Goal: Transaction & Acquisition: Purchase product/service

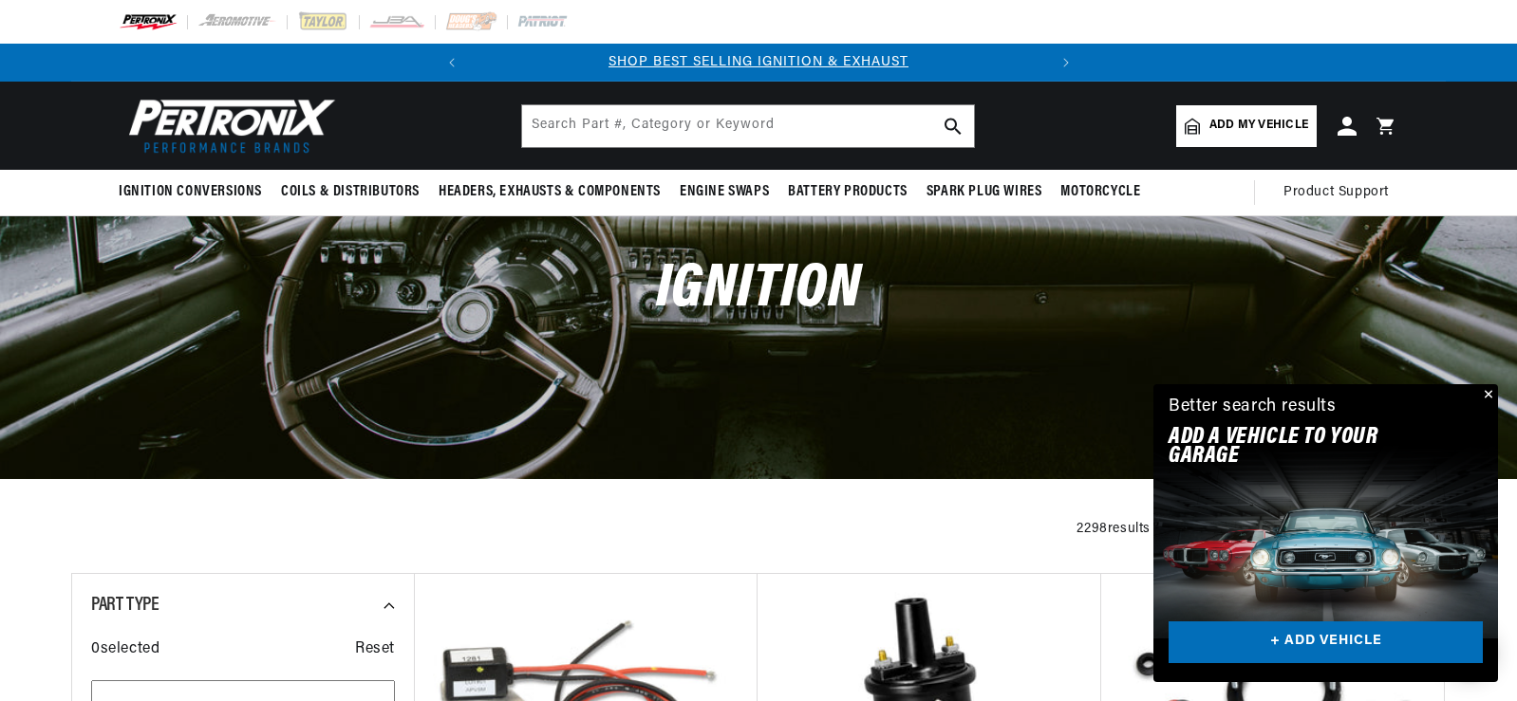
click at [1219, 124] on span "Add my vehicle" at bounding box center [1258, 126] width 99 height 18
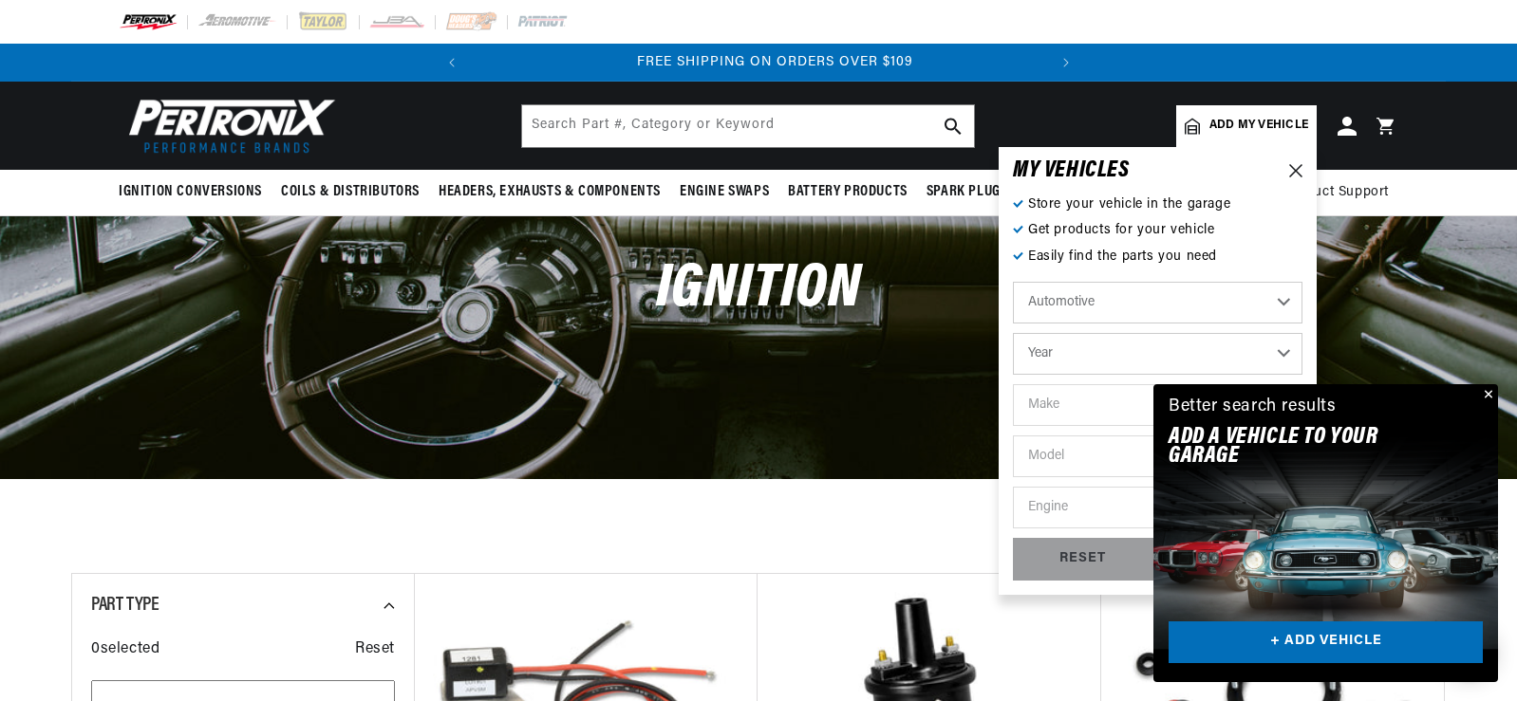
scroll to position [0, 575]
click at [1356, 638] on link "+ ADD VEHICLE" at bounding box center [1325, 643] width 314 height 43
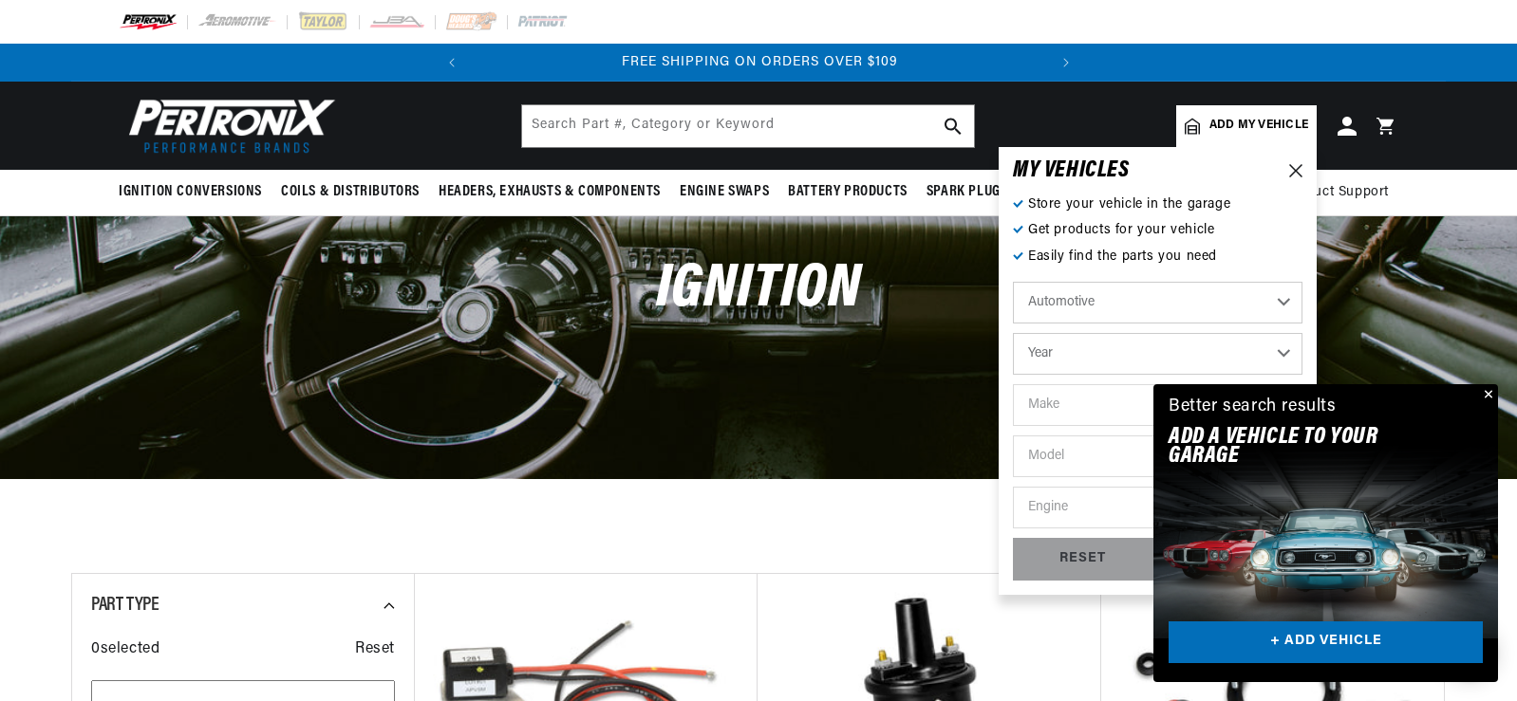
click at [1299, 161] on div "MY VEHICLE S" at bounding box center [1158, 170] width 290 height 19
click at [1292, 176] on icon at bounding box center [1295, 170] width 13 height 13
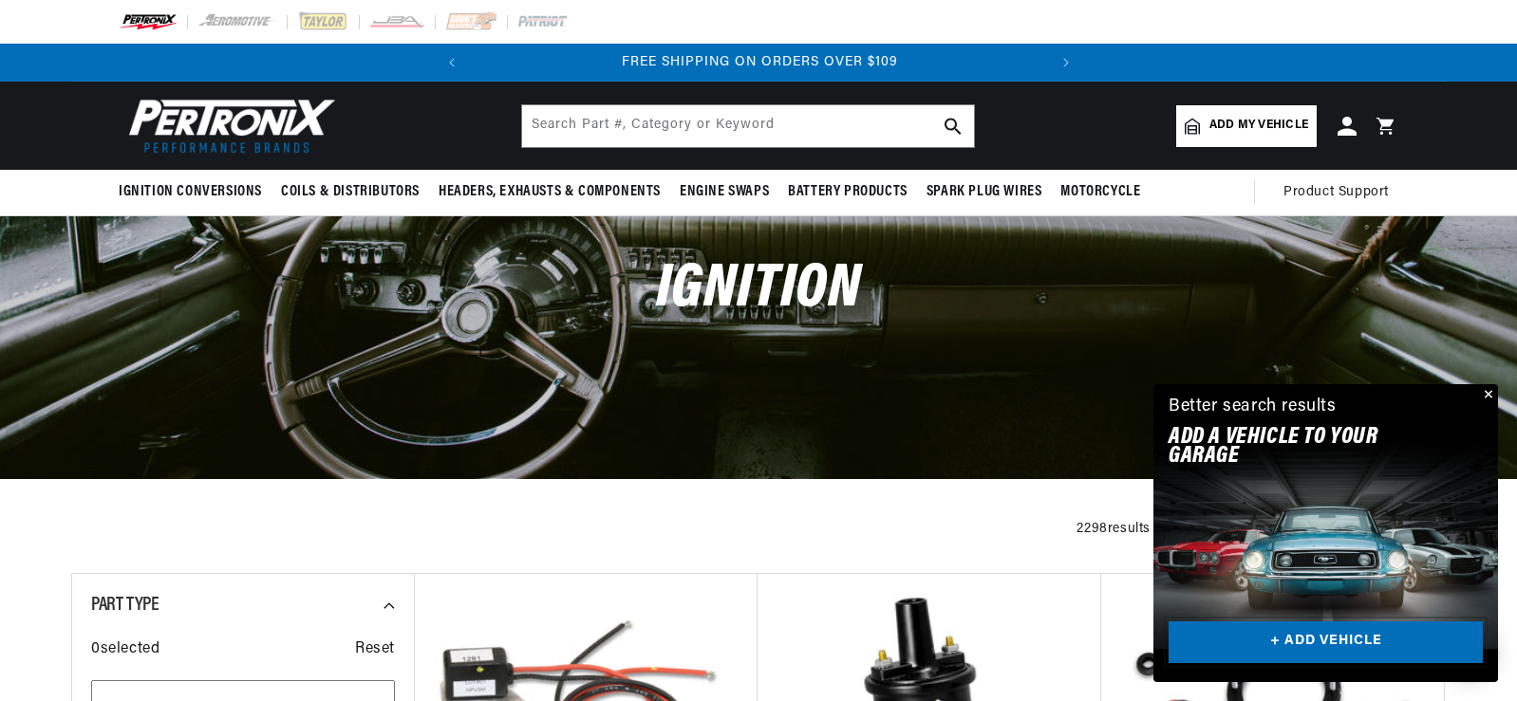
click at [1307, 624] on link "+ ADD VEHICLE" at bounding box center [1325, 643] width 314 height 43
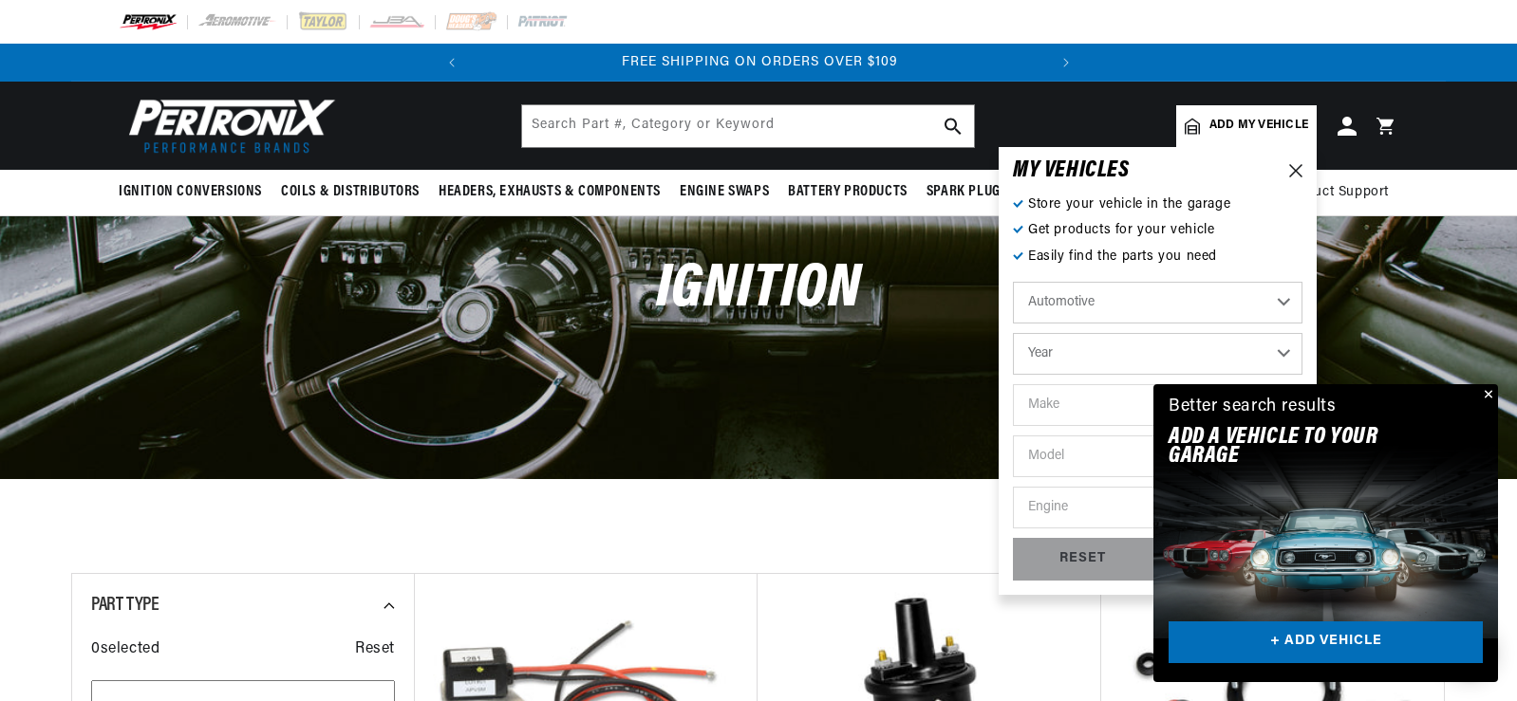
click at [1484, 397] on button "Close" at bounding box center [1486, 395] width 23 height 23
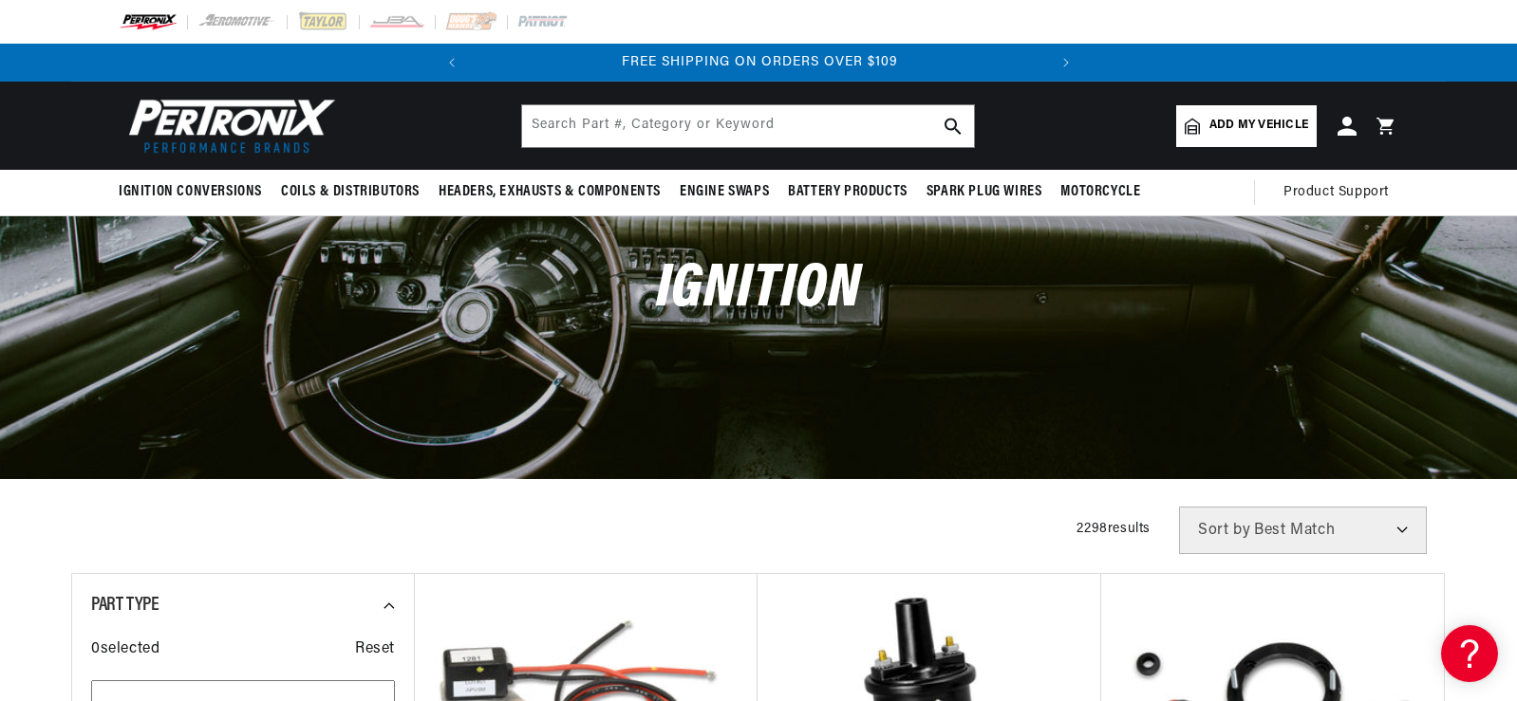
click at [1300, 131] on span "Add my vehicle" at bounding box center [1258, 126] width 99 height 18
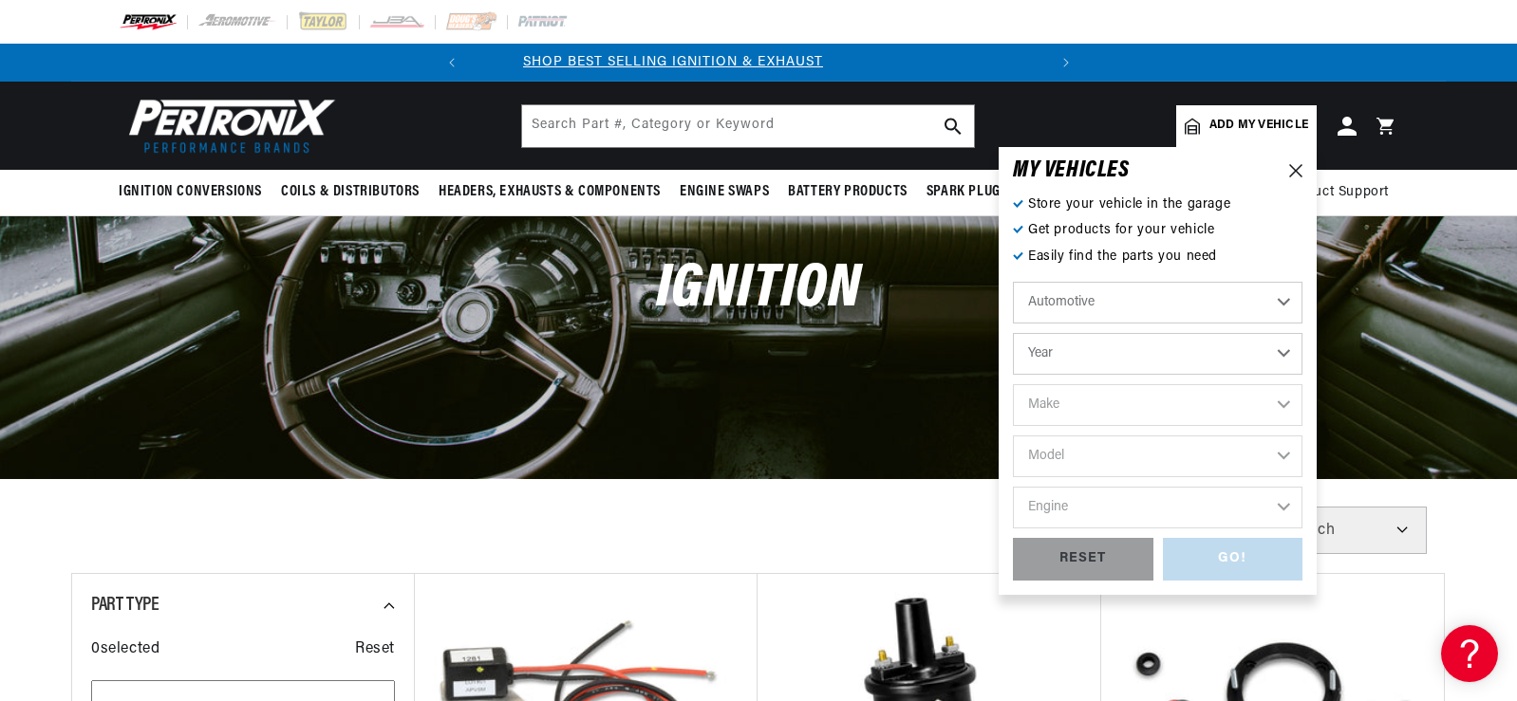
scroll to position [0, 0]
click at [1276, 359] on select "Year 2024 2023 2022 2021 2020 2019 2018 2017 2016 2015 2014 2013 2012 2011 2010…" at bounding box center [1158, 354] width 290 height 42
click at [1279, 349] on select "Year 2024 2023 2022 2021 2020 2019 2018 2017 2016 2015 2014 2013 2012 2011 2010…" at bounding box center [1158, 354] width 290 height 42
click at [1486, 271] on div "Ignition" at bounding box center [758, 346] width 1517 height 261
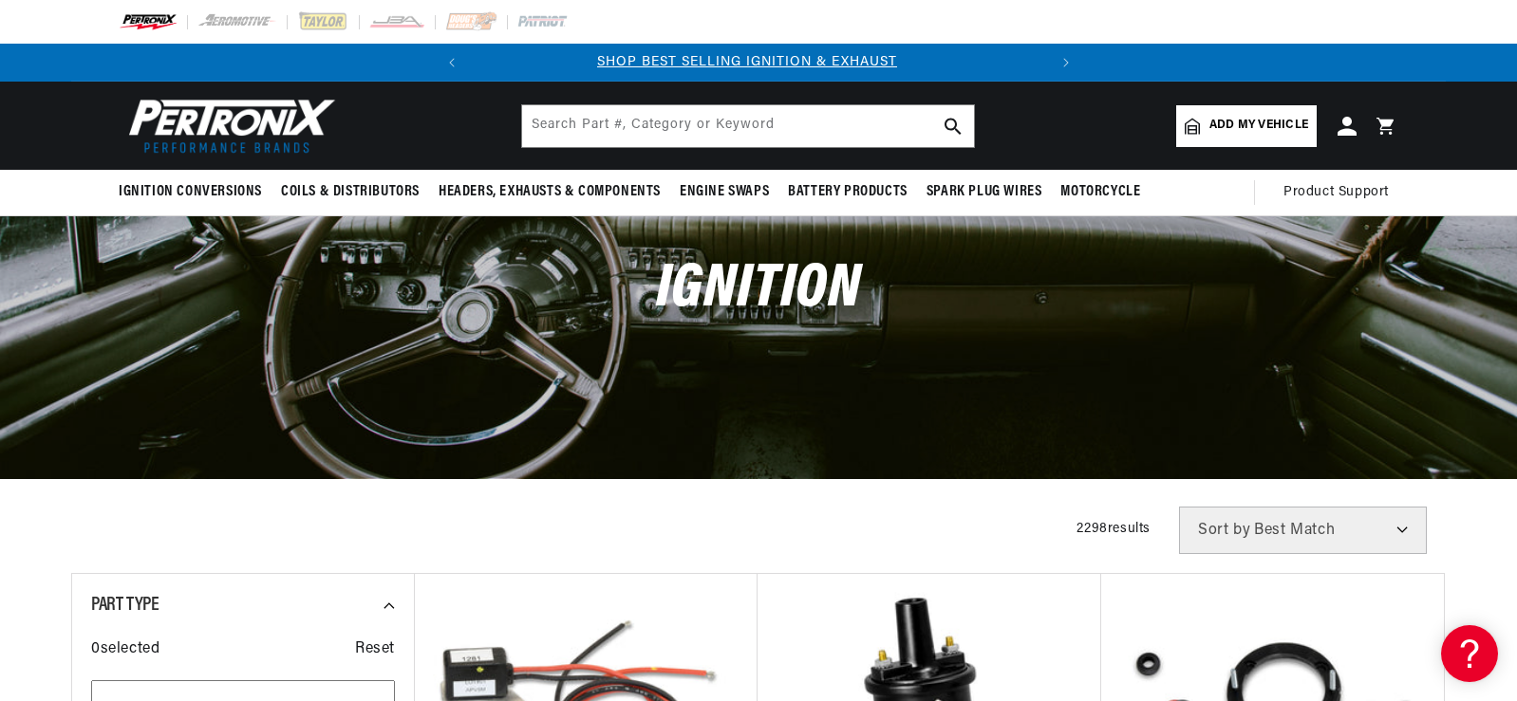
scroll to position [0, 0]
click at [1227, 132] on span "Add my vehicle" at bounding box center [1258, 126] width 99 height 18
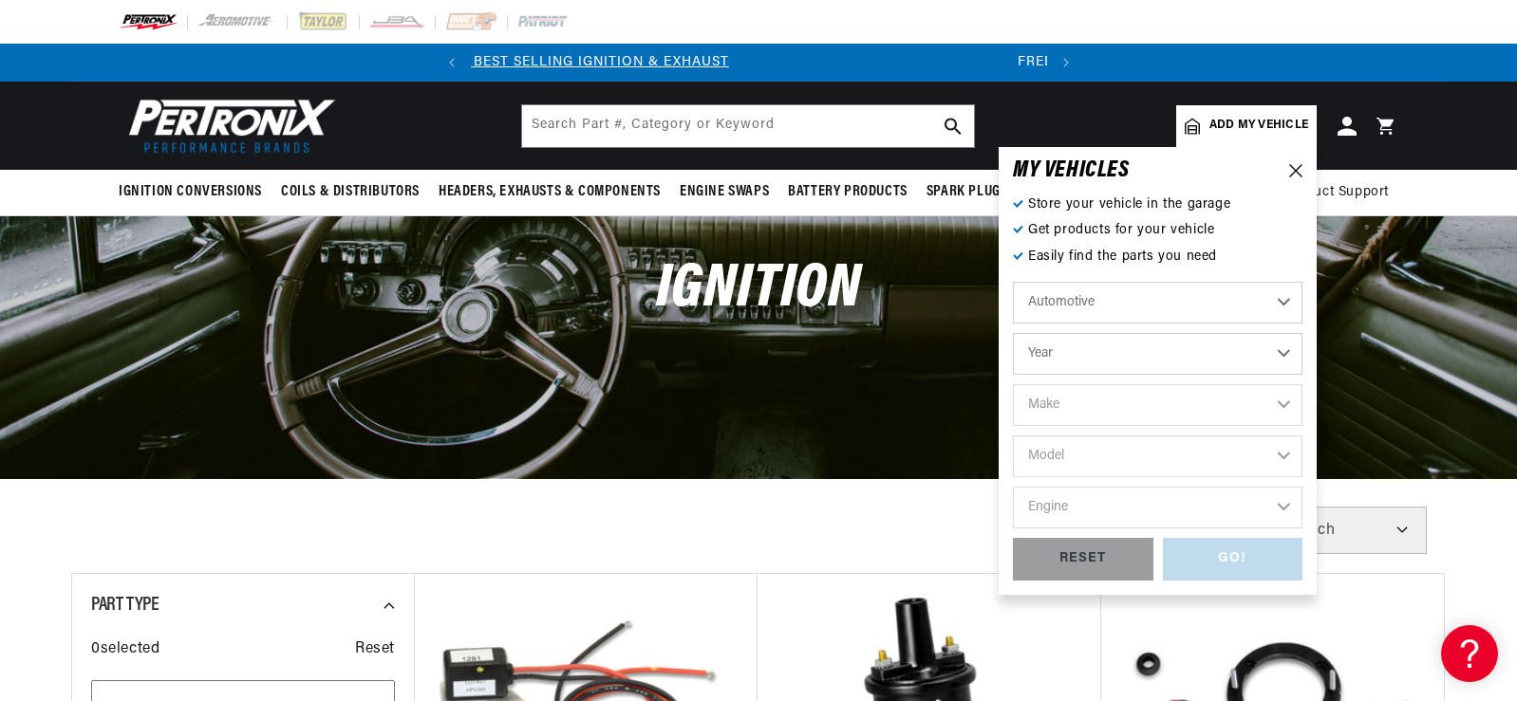
click at [1133, 357] on select "Year 2024 2023 2022 2021 2020 2019 2018 2017 2016 2015 2014 2013 2012 2011 2010…" at bounding box center [1158, 354] width 290 height 42
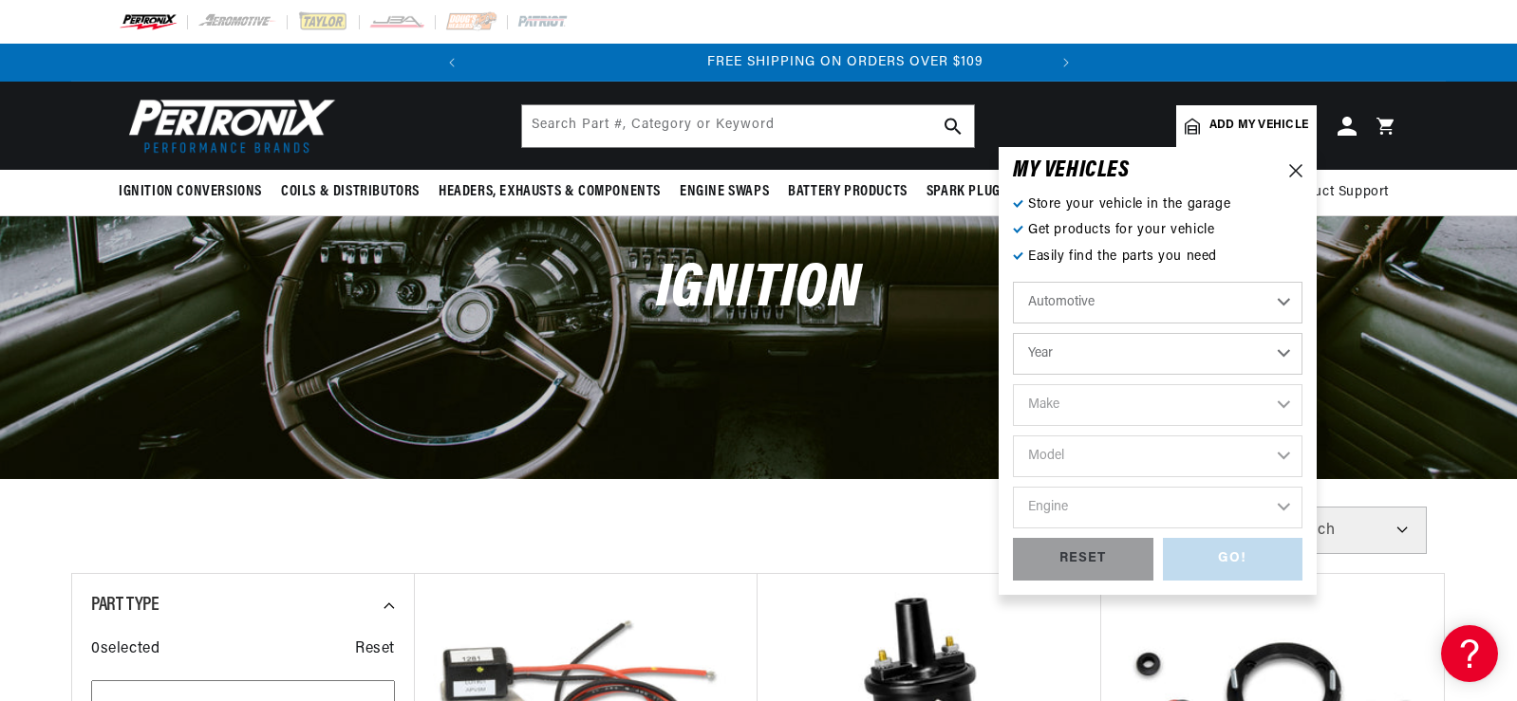
scroll to position [0, 575]
select select "1965"
click at [1013, 333] on select "Year 2024 2023 2022 2021 2020 2019 2018 2017 2016 2015 2014 2013 2012 2011 2010…" at bounding box center [1158, 354] width 290 height 42
select select "1965"
click at [1096, 403] on select "Make Alfa Romeo American Motors Aston Martin Austin Austin Healey Avanti Bentle…" at bounding box center [1158, 405] width 290 height 42
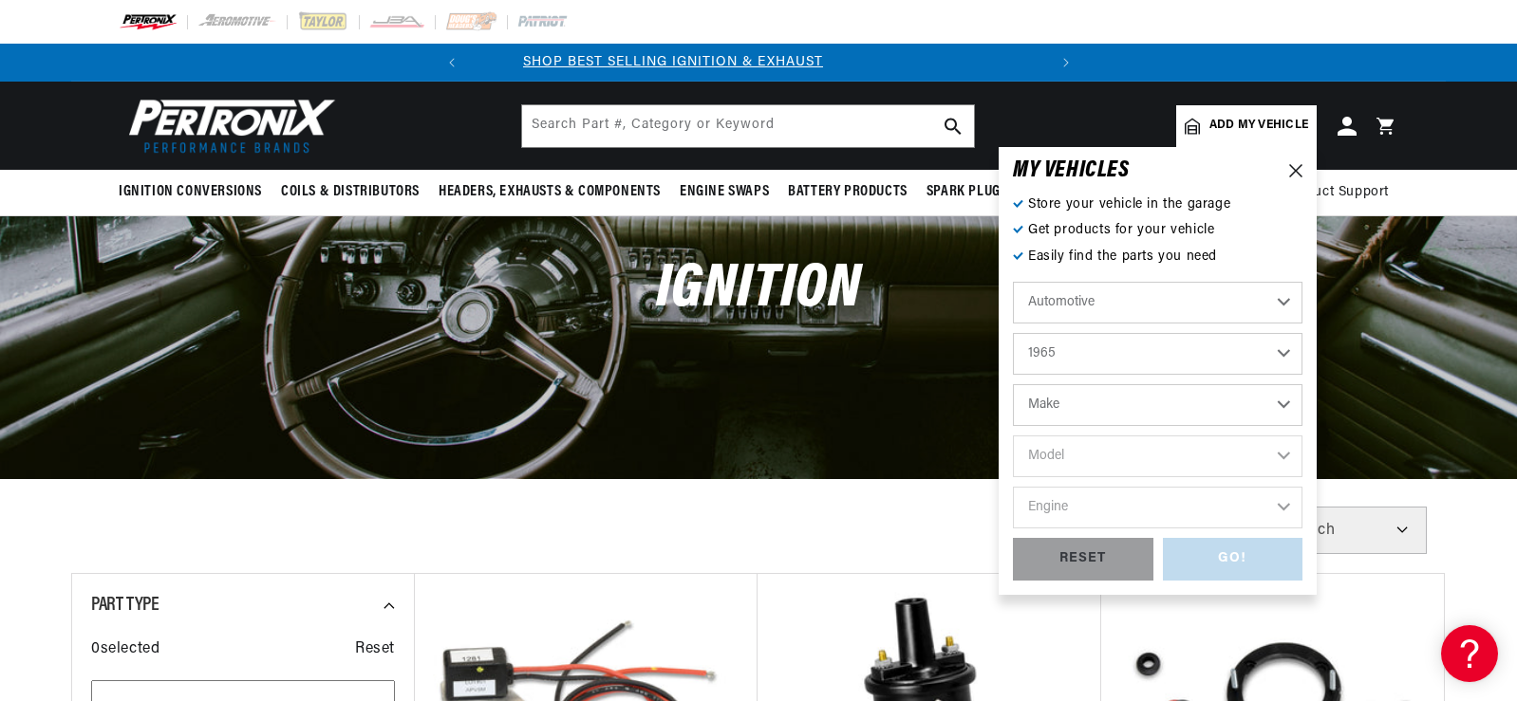
scroll to position [0, 0]
select select "Pontiac"
click at [1013, 384] on select "Make Alfa Romeo American Motors Aston Martin Austin Austin Healey Avanti Bentle…" at bounding box center [1158, 405] width 290 height 42
select select "Pontiac"
click at [1107, 449] on select "Model Acadian Beaumont Bonneville Catalina Grand Prix GTO Laurentian LeMans Par…" at bounding box center [1158, 457] width 290 height 42
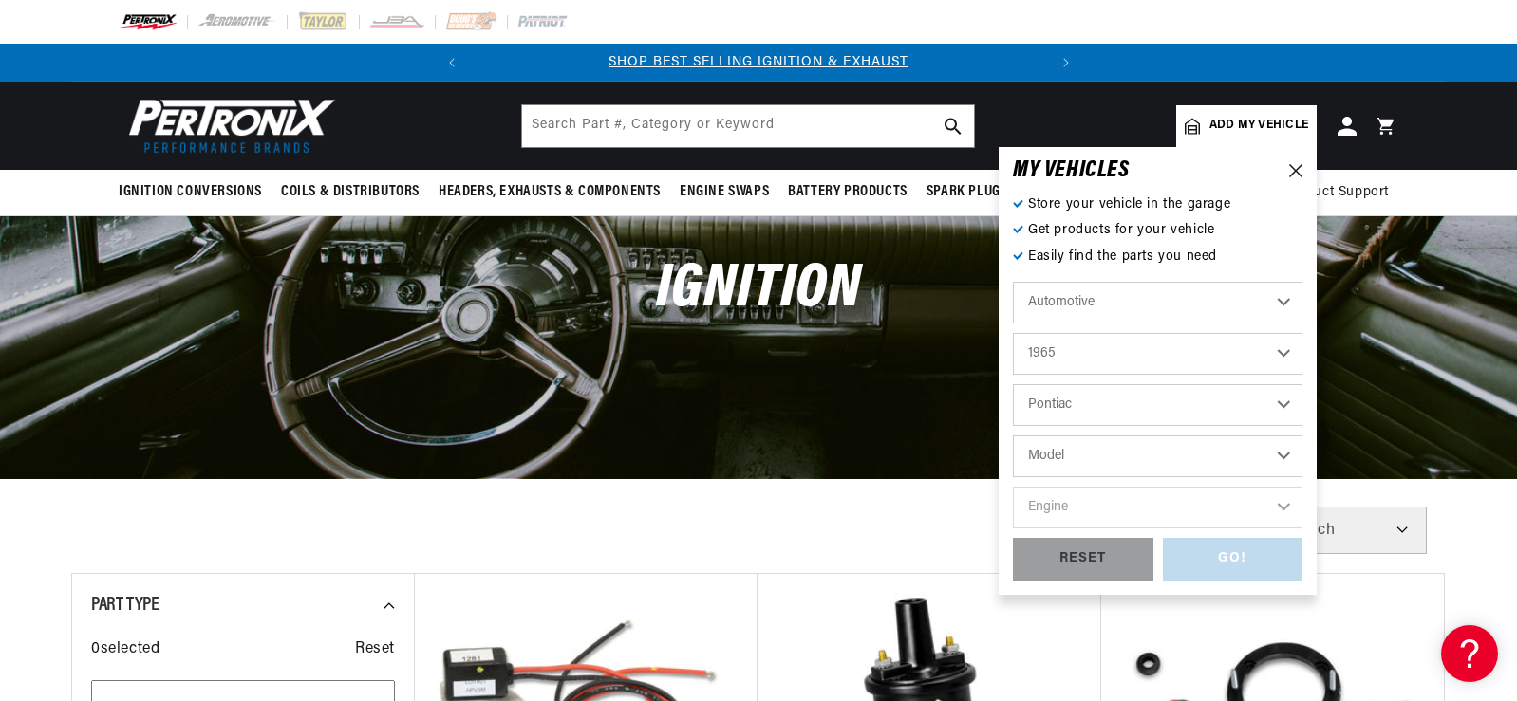
select select "GTO"
click at [1013, 436] on select "Model Acadian Beaumont Bonneville Catalina Grand Prix GTO Laurentian LeMans Par…" at bounding box center [1158, 457] width 290 height 42
select select "GTO"
click at [1122, 503] on select "Engine 6.6L 7.5L 389cid / 6.4L" at bounding box center [1158, 508] width 290 height 42
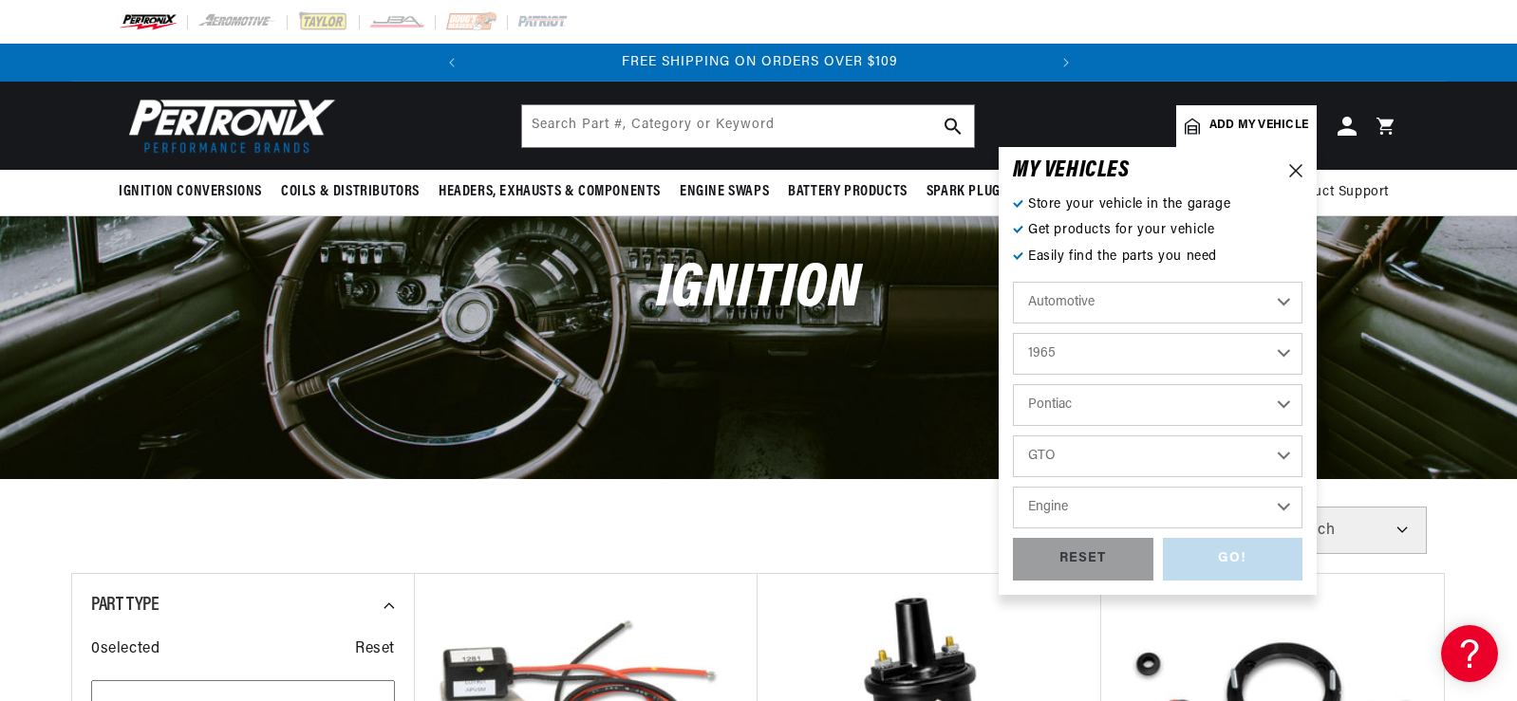
select select "389cid-6.4L"
click at [1013, 487] on select "Engine 6.6L 7.5L 389cid / 6.4L" at bounding box center [1158, 508] width 290 height 42
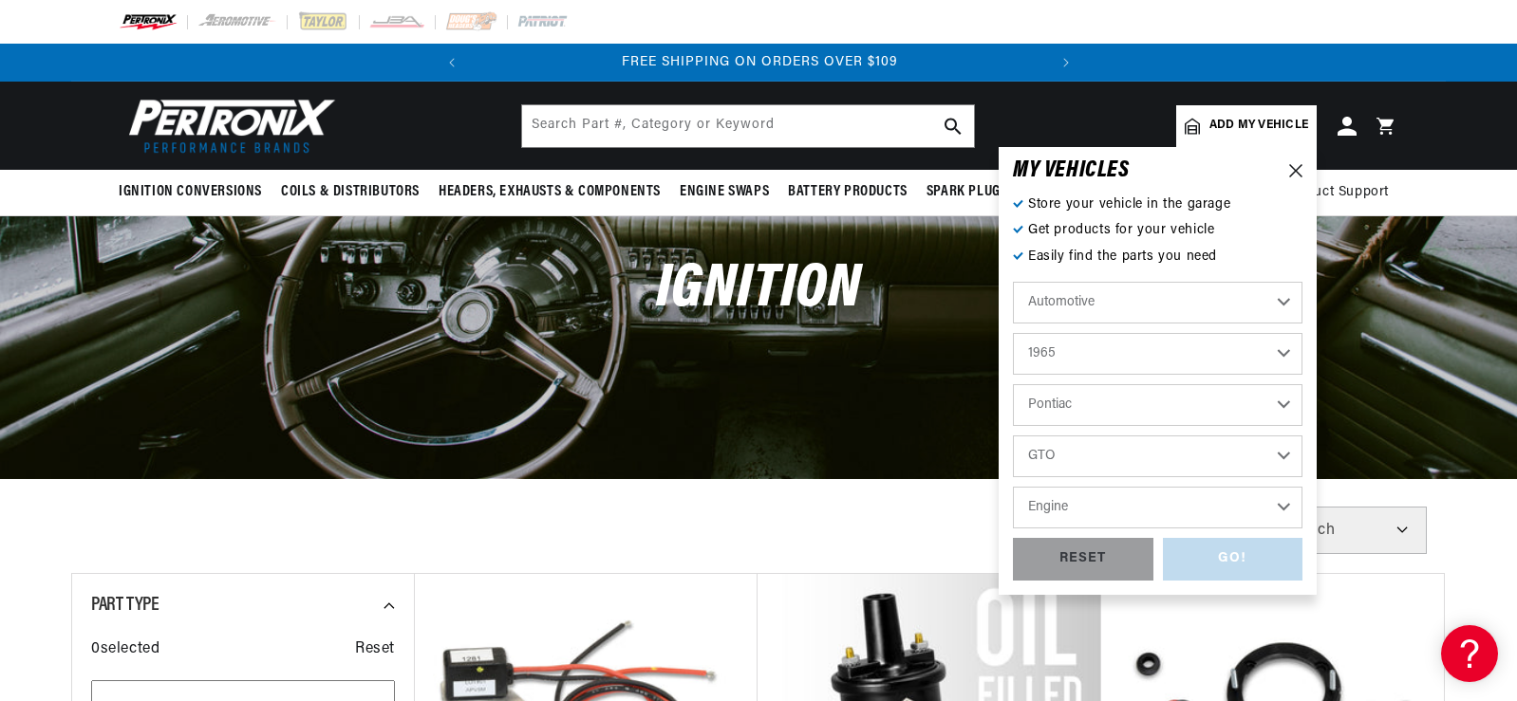
select select "389cid-6.4L"
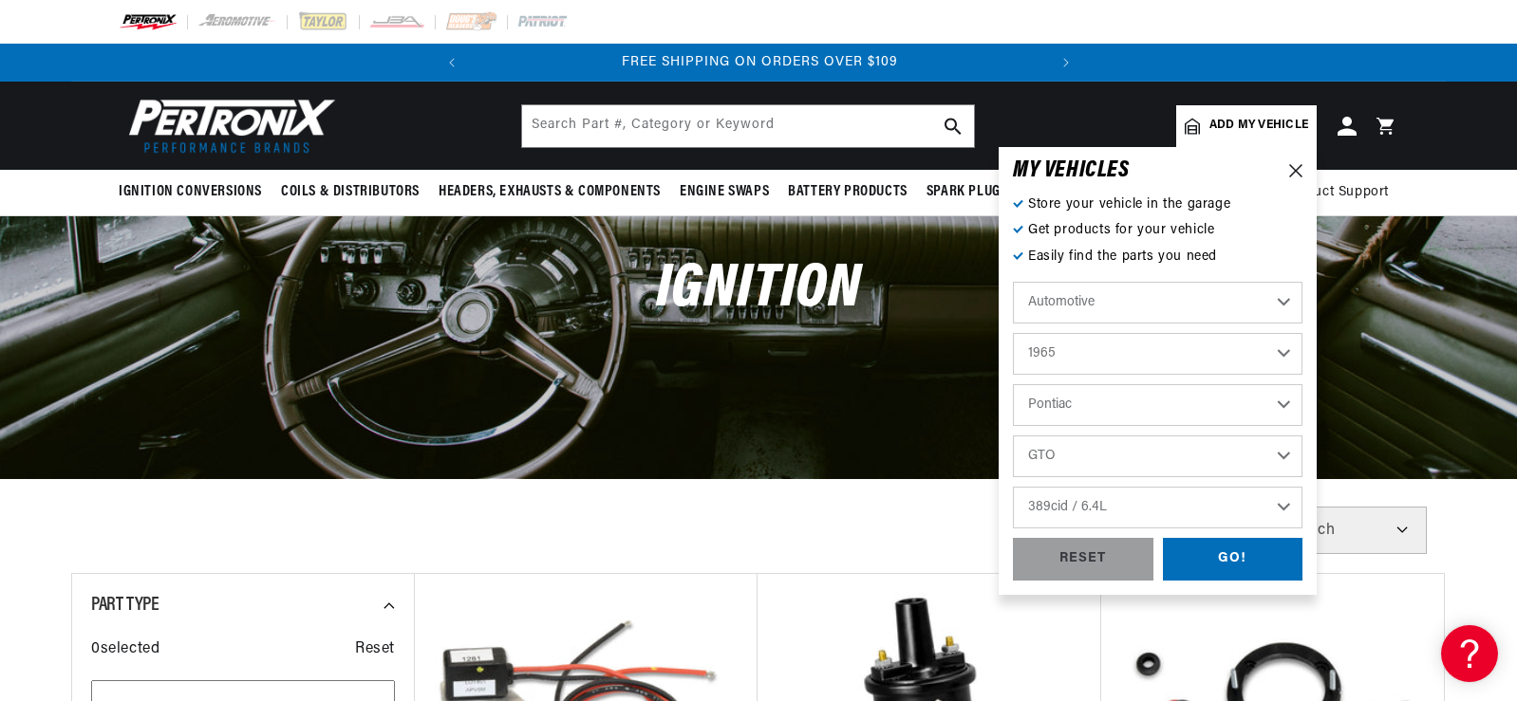
click at [1226, 533] on div "Automotive Agricultural Industrial Marine Motorcycle 2024 2023 2022 2021 2020 2…" at bounding box center [1158, 410] width 290 height 256
click at [1208, 545] on div "GO!" at bounding box center [1233, 559] width 140 height 43
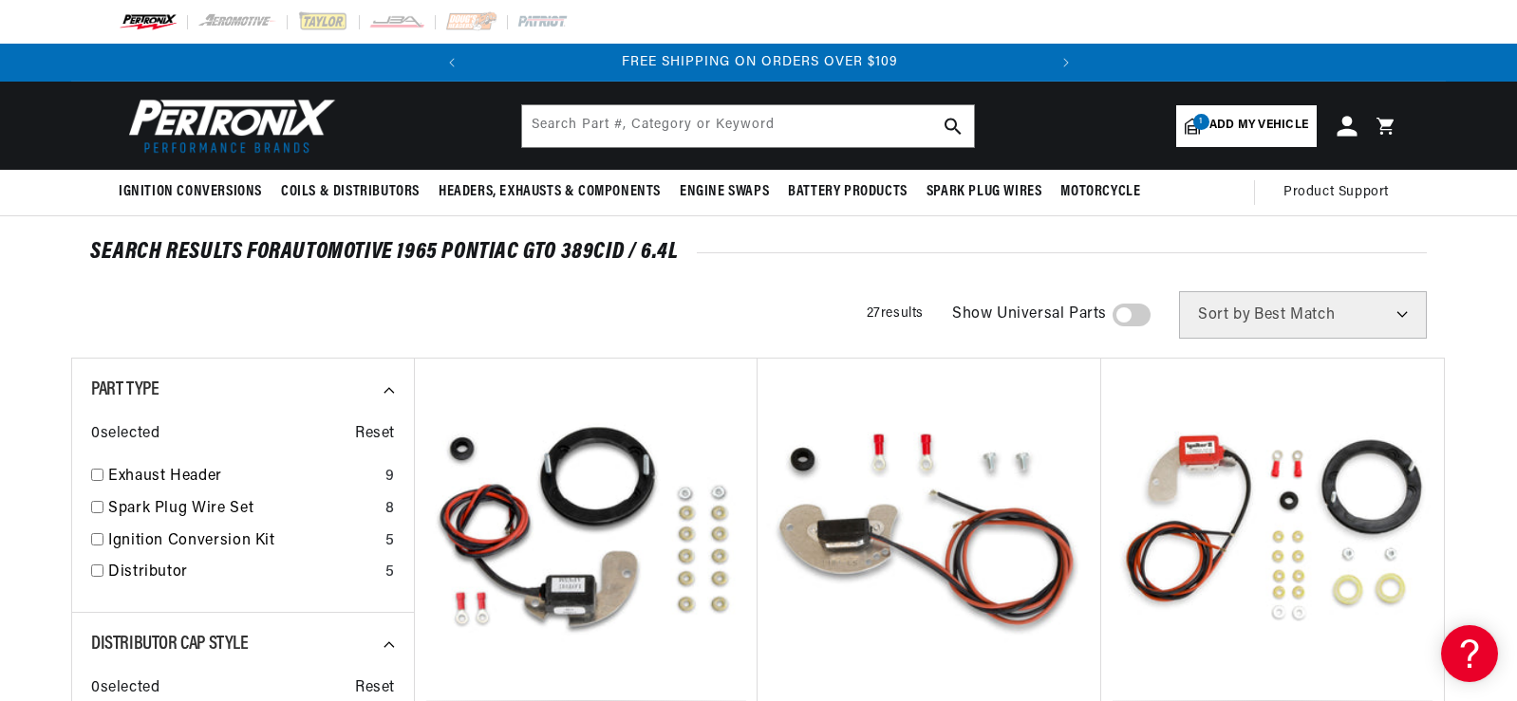
click at [1346, 127] on icon at bounding box center [1347, 126] width 20 height 20
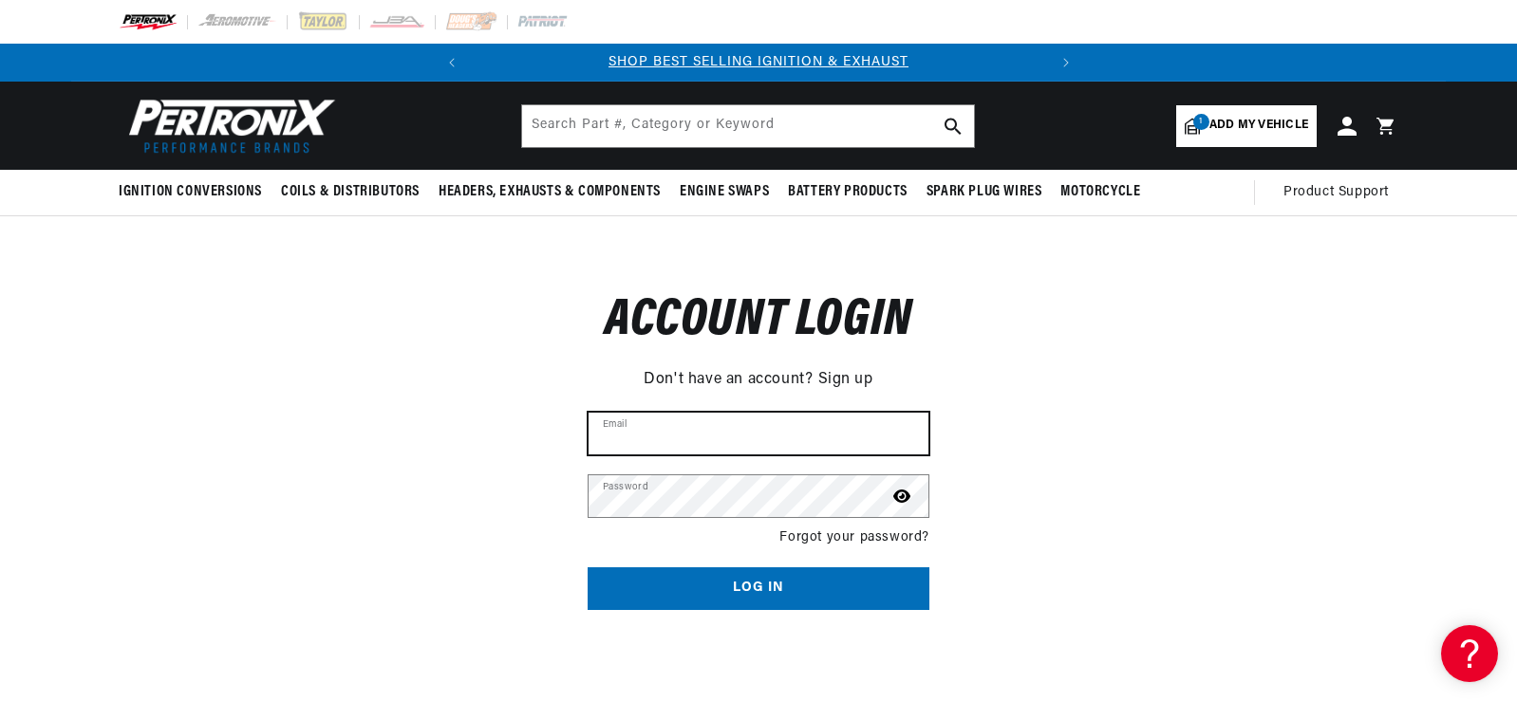
click at [663, 436] on input "Email" at bounding box center [759, 434] width 340 height 42
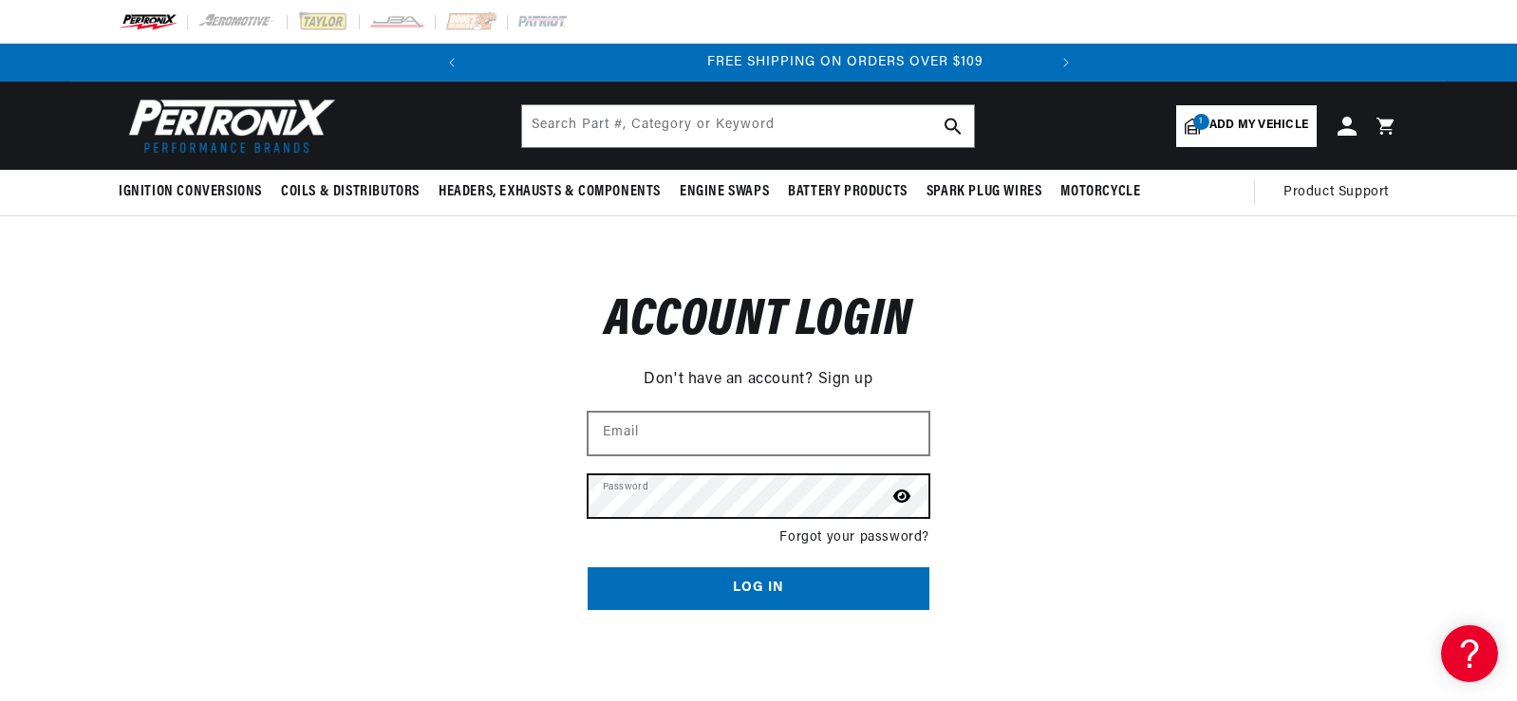
scroll to position [0, 575]
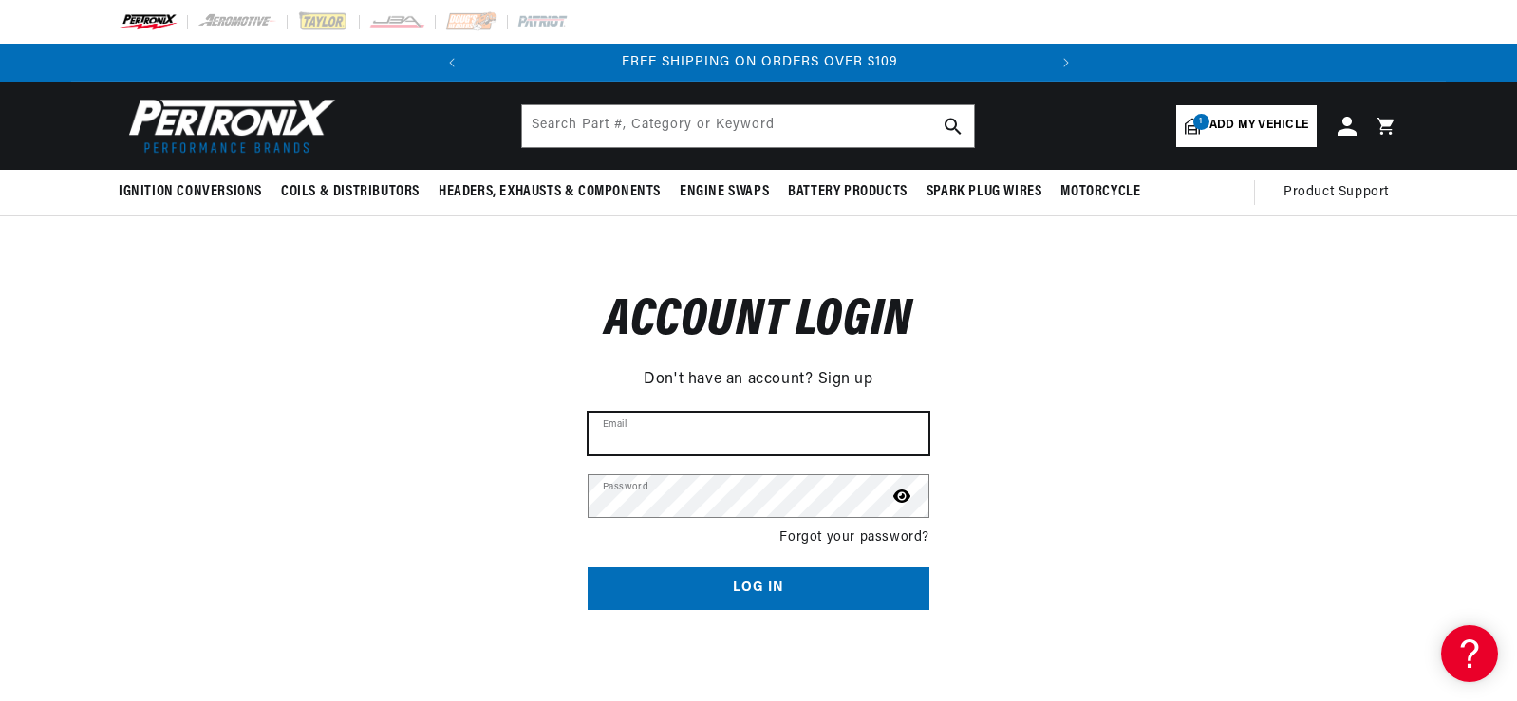
click at [663, 443] on input "Email" at bounding box center [759, 434] width 340 height 42
type input "robsautoparts1@gmail.com"
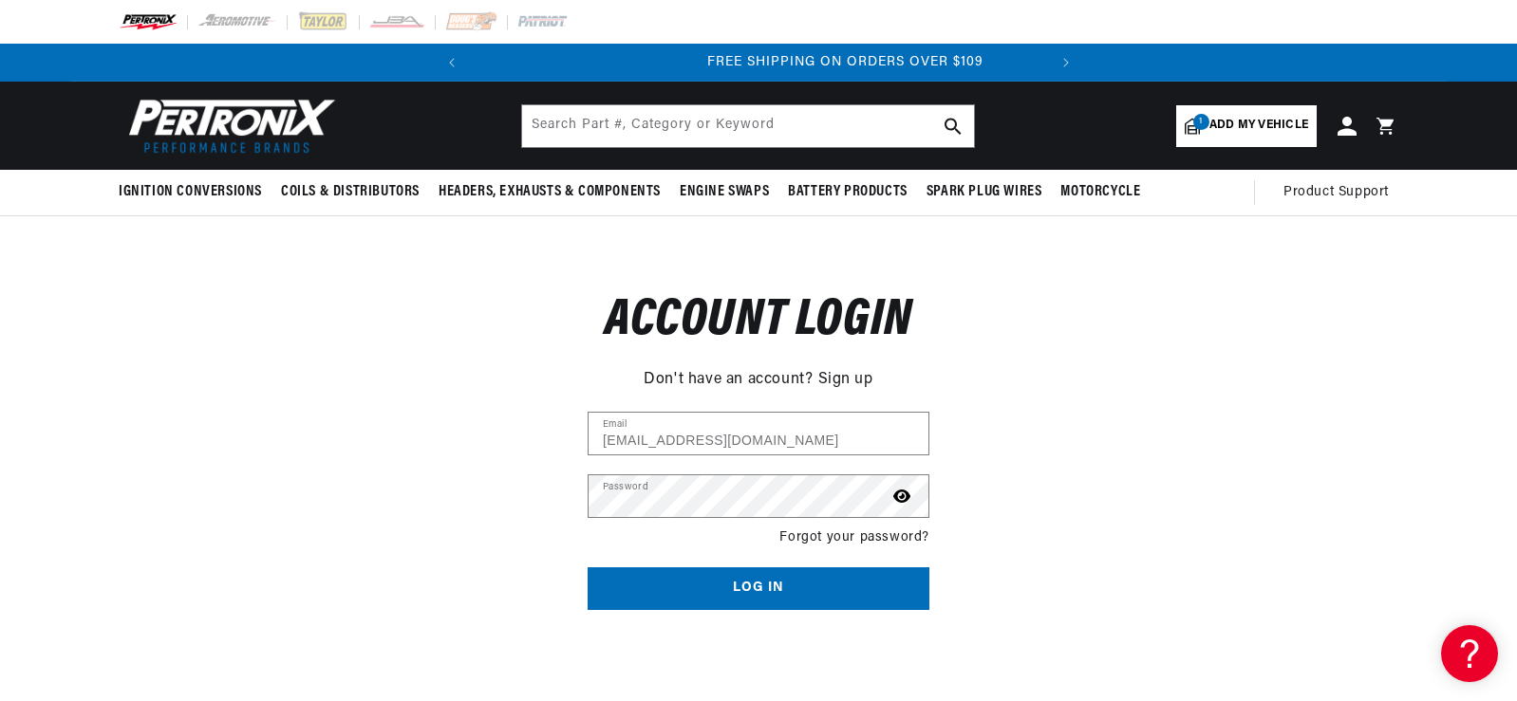
scroll to position [0, 575]
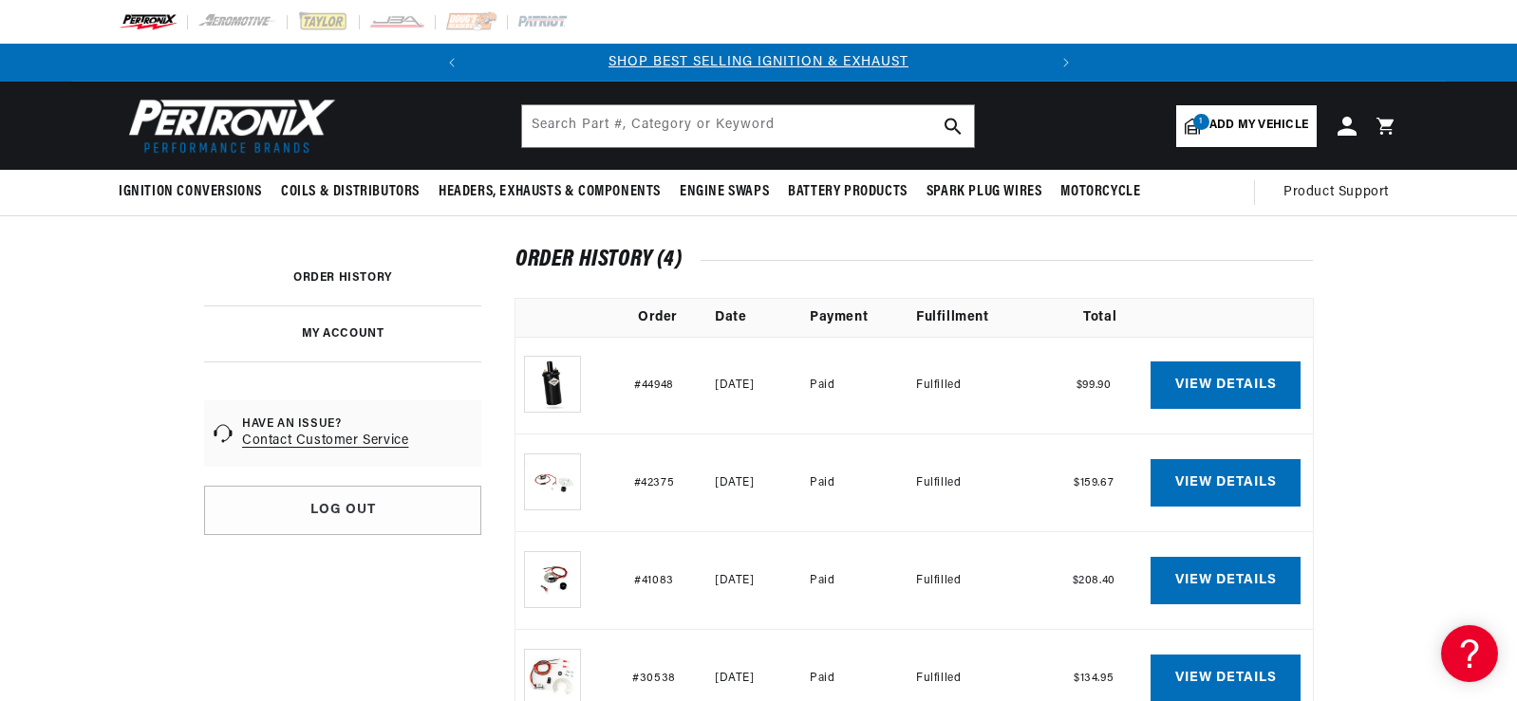
click at [1213, 131] on span "Add my vehicle" at bounding box center [1258, 126] width 99 height 18
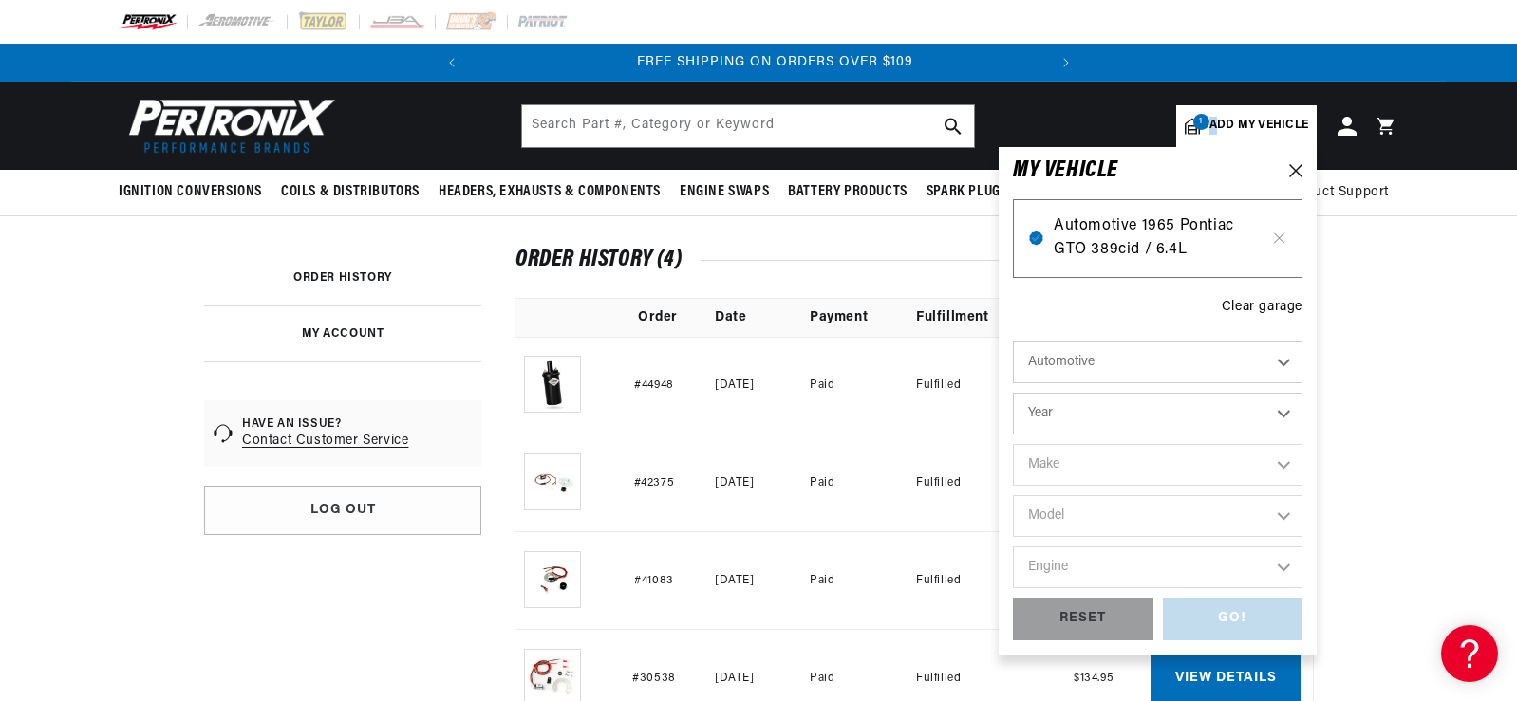
scroll to position [0, 575]
click at [1197, 244] on span "Automotive 1965 Pontiac GTO 389cid / 6.4L" at bounding box center [1158, 239] width 208 height 48
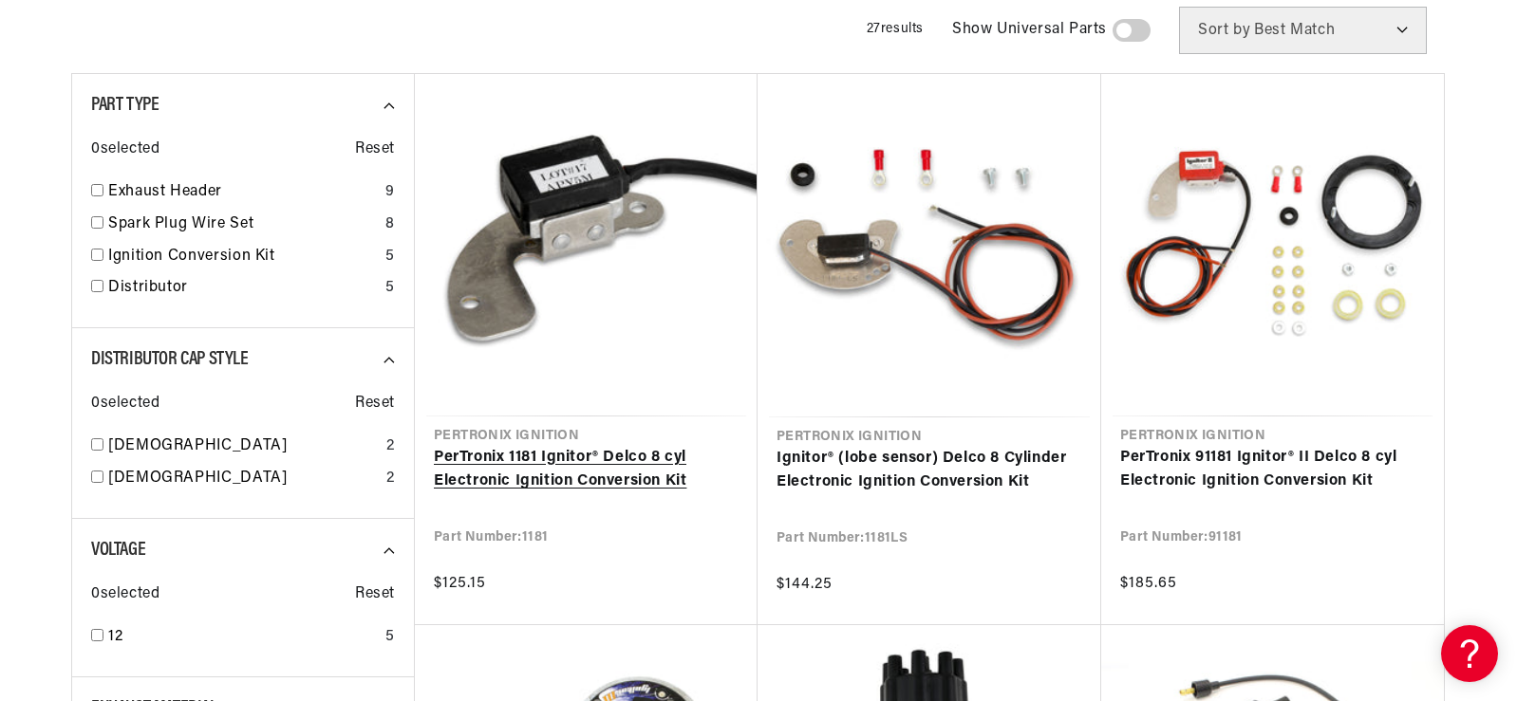
scroll to position [0, 575]
click at [487, 450] on link "PerTronix 1181 Ignitor® Delco 8 cyl Electronic Ignition Conversion Kit" at bounding box center [586, 470] width 305 height 48
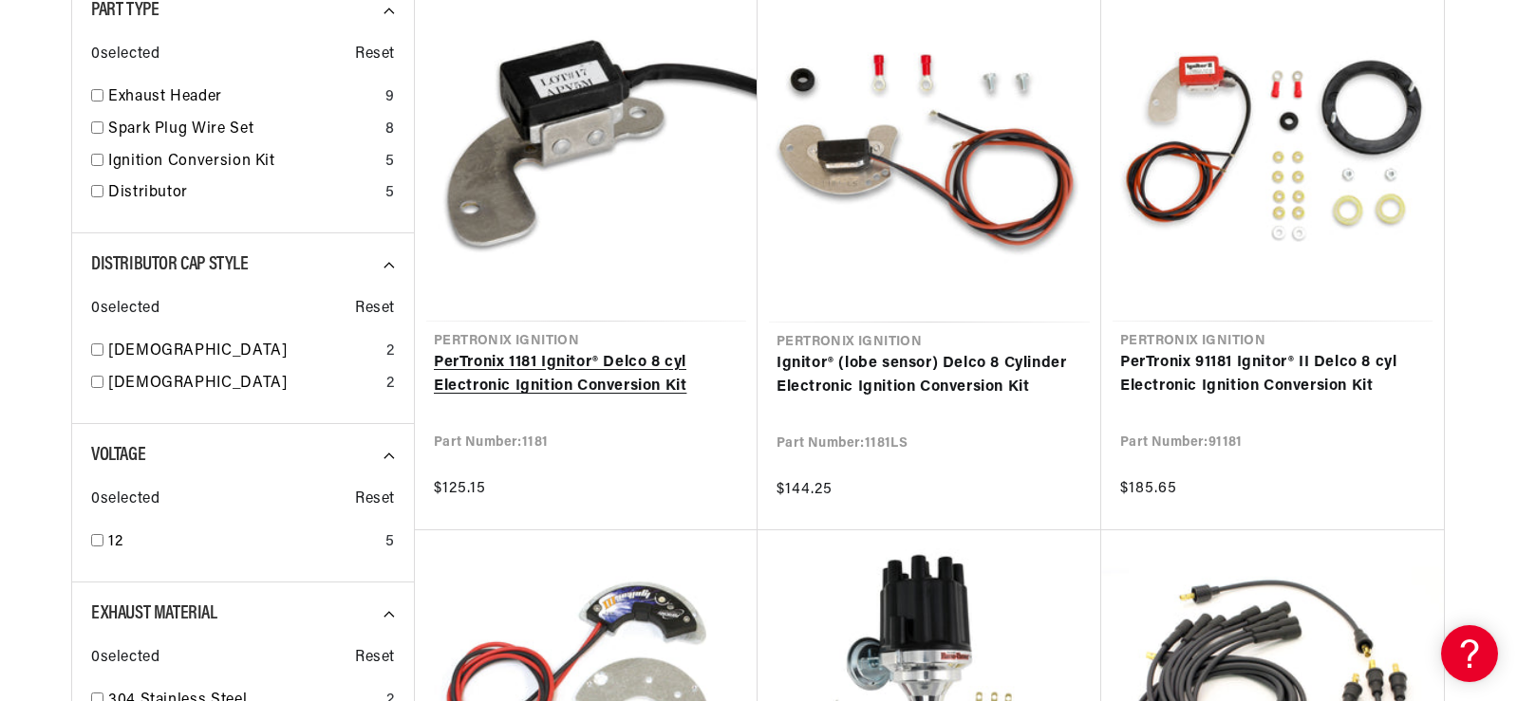
scroll to position [0, 575]
click at [589, 351] on link "PerTronix 1181 Ignitor® Delco 8 cyl Electronic Ignition Conversion Kit" at bounding box center [586, 375] width 305 height 48
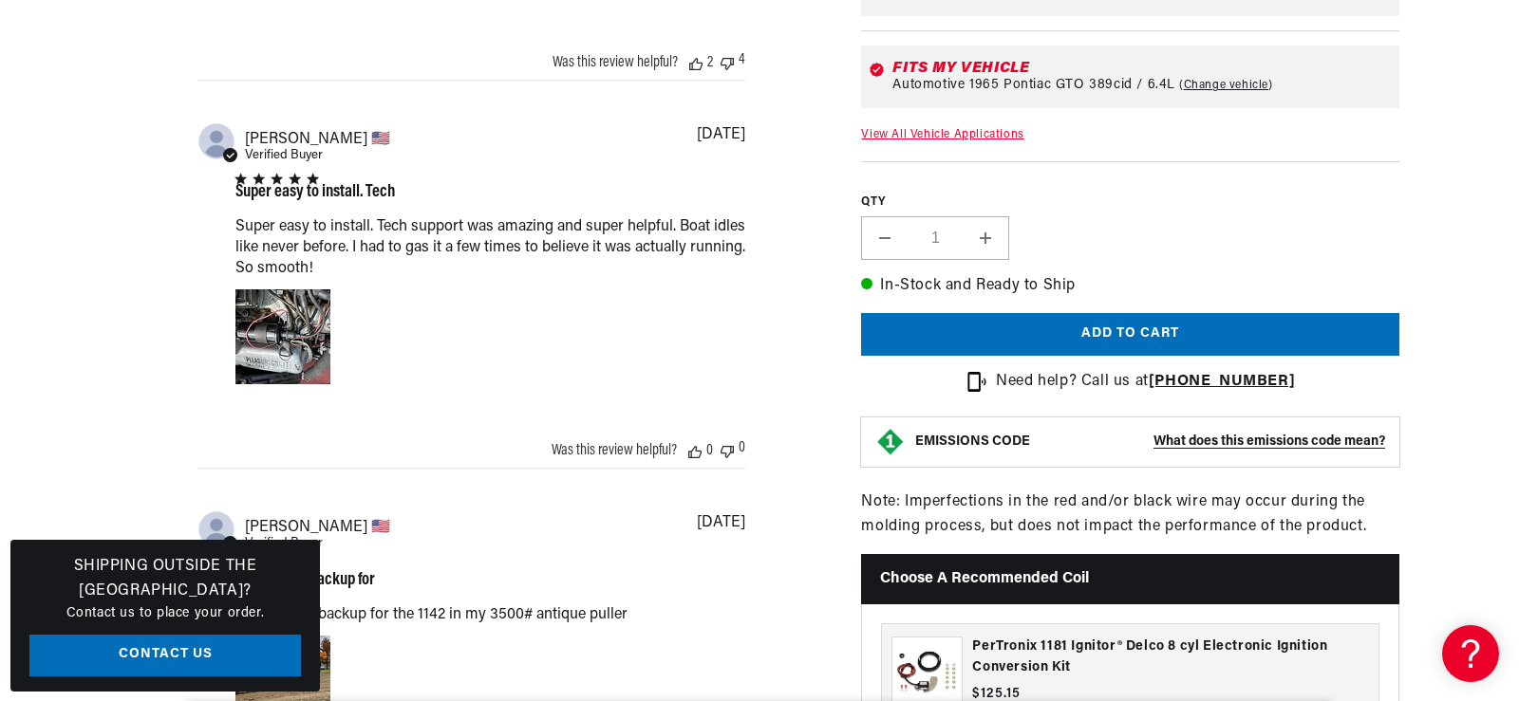
scroll to position [1898, 0]
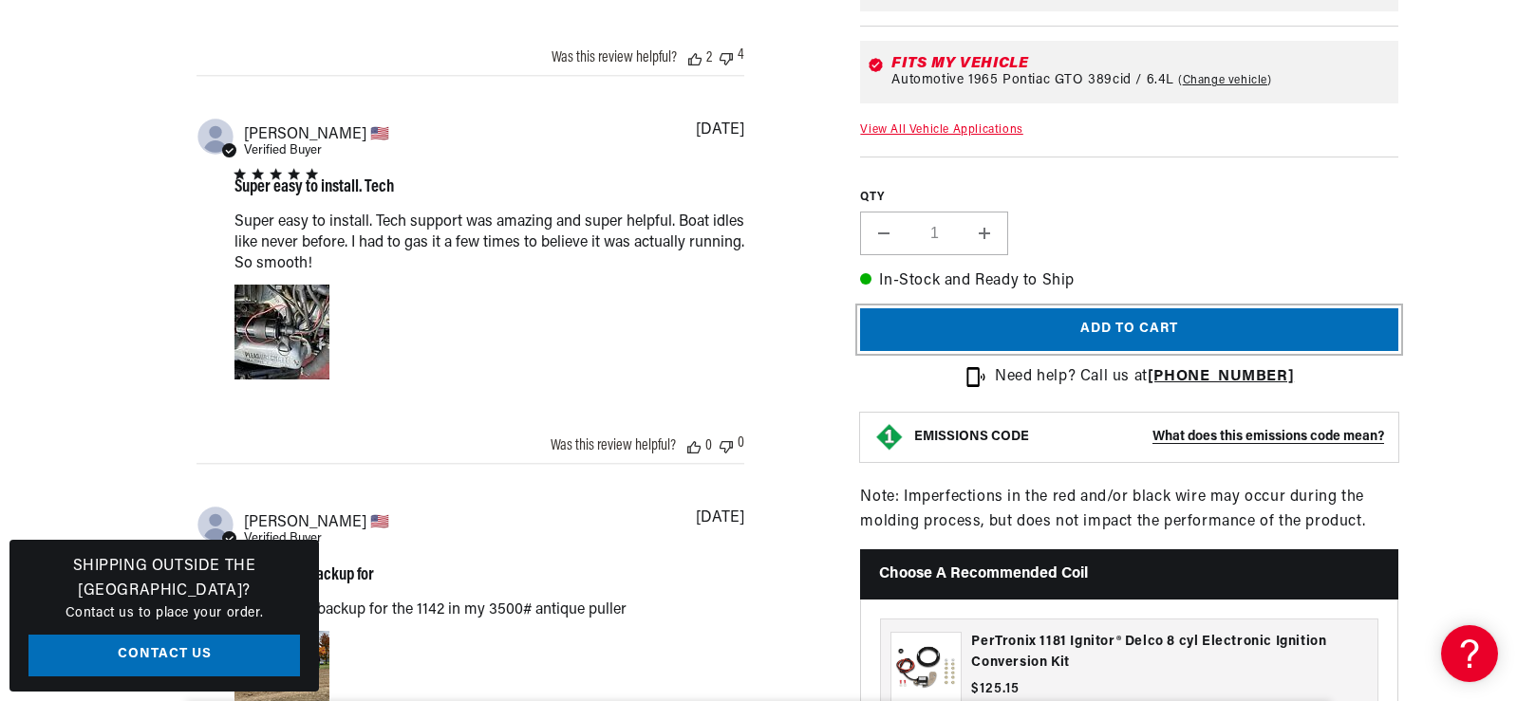
click at [1126, 315] on button "Add to cart" at bounding box center [1129, 329] width 538 height 43
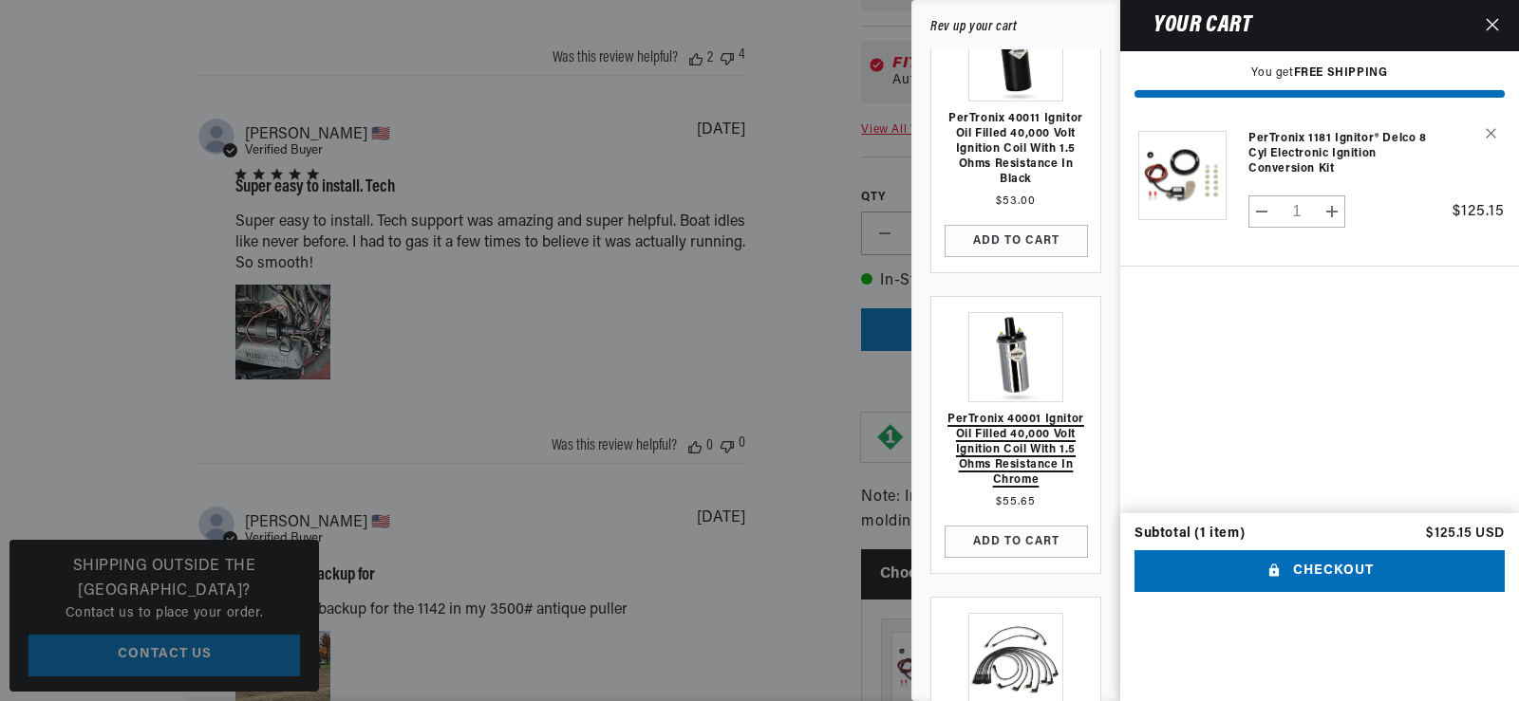
scroll to position [0, 0]
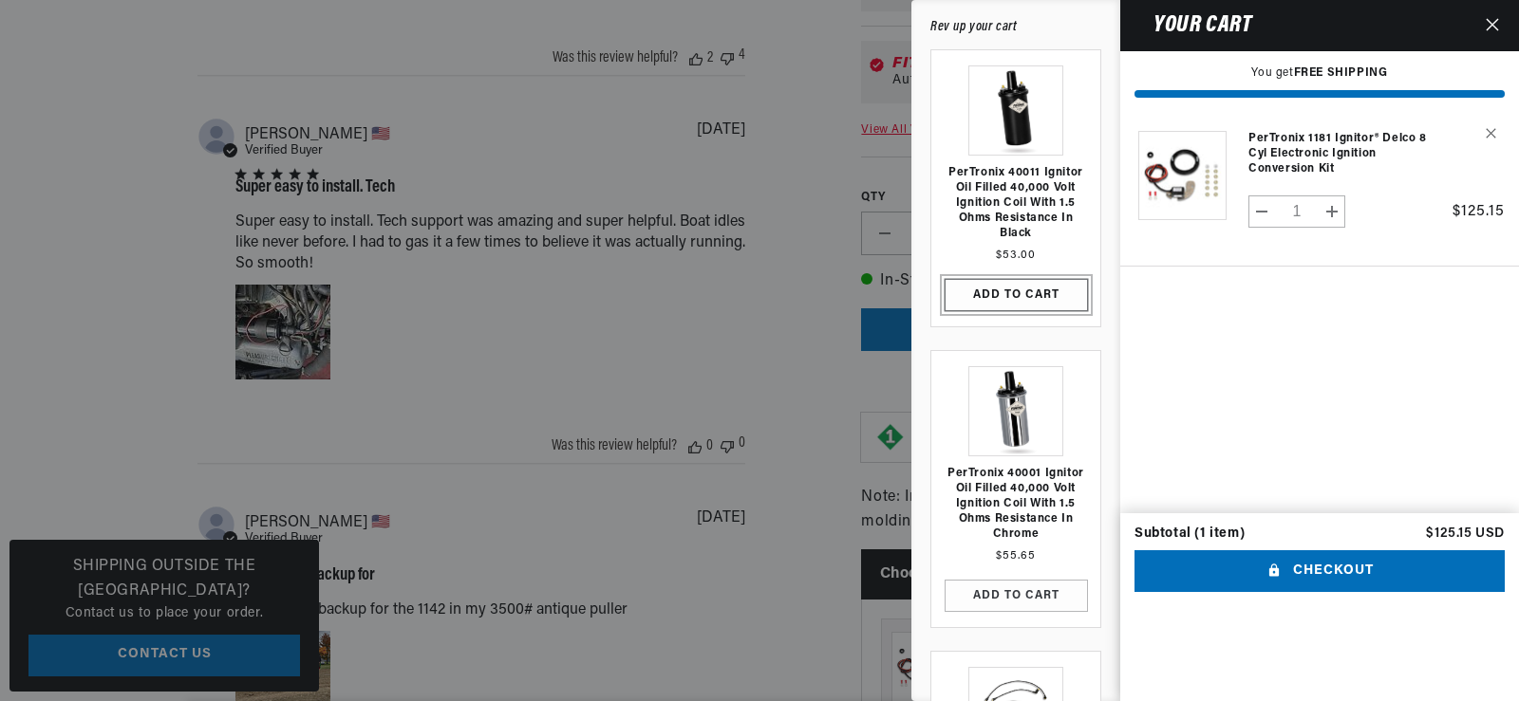
click at [1001, 291] on button "ADD TO CART" at bounding box center [1015, 295] width 143 height 32
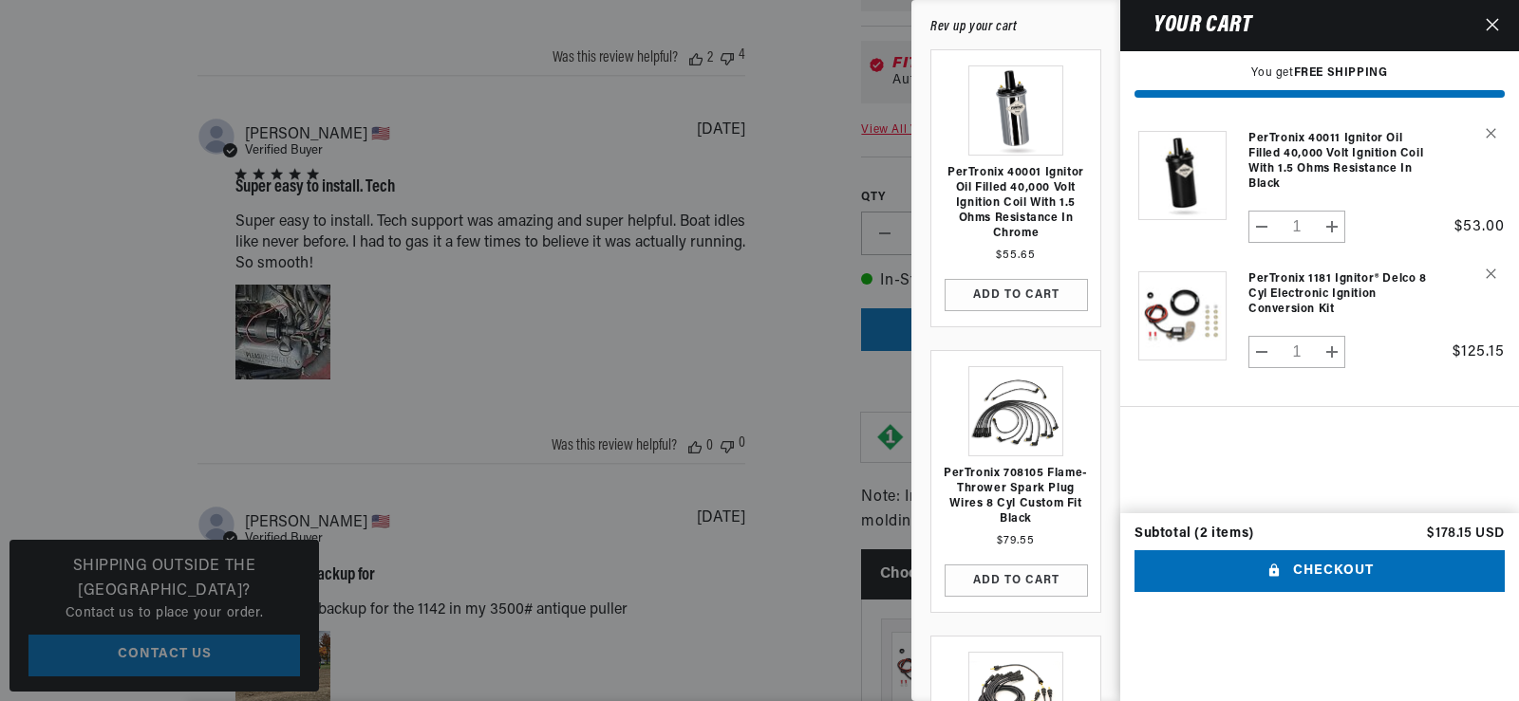
click at [1493, 19] on icon "Close" at bounding box center [1492, 24] width 13 height 13
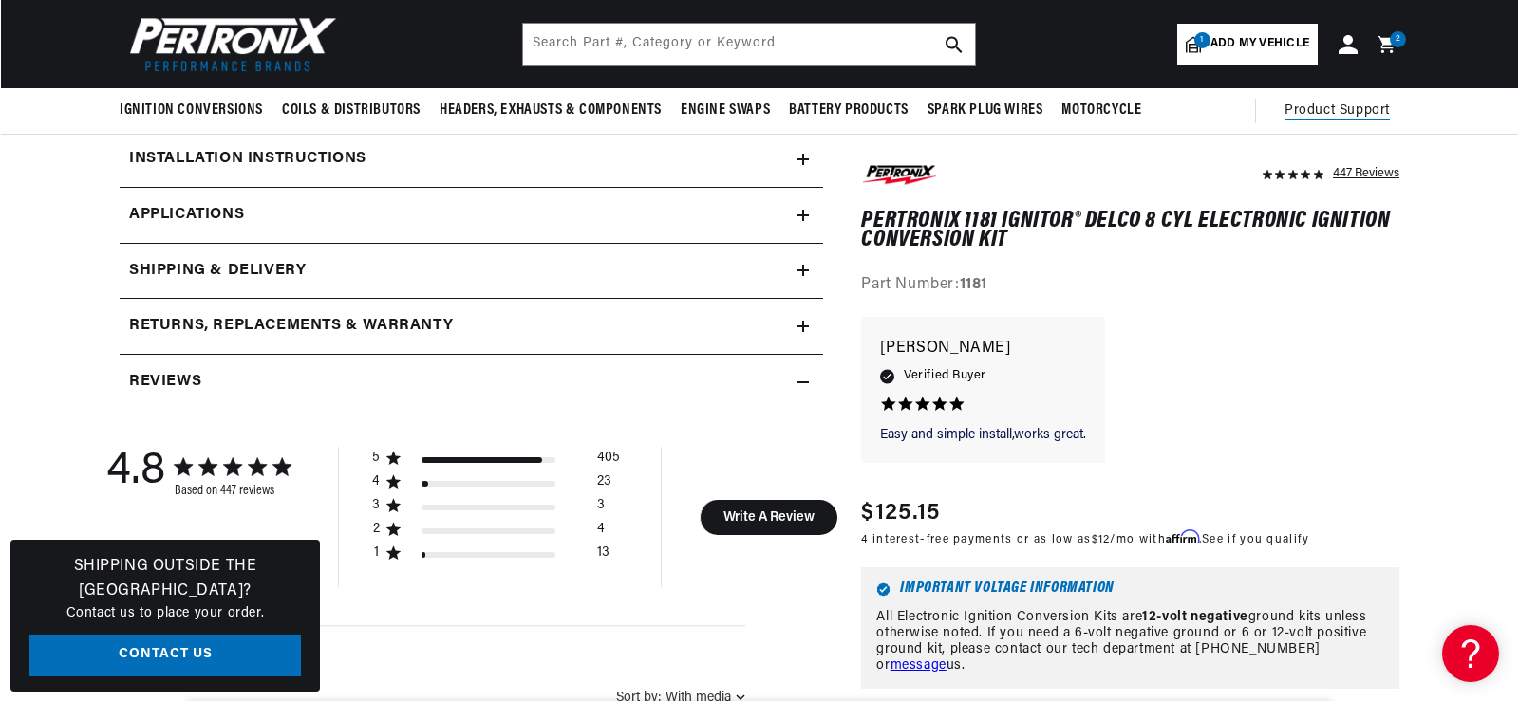
scroll to position [380, 0]
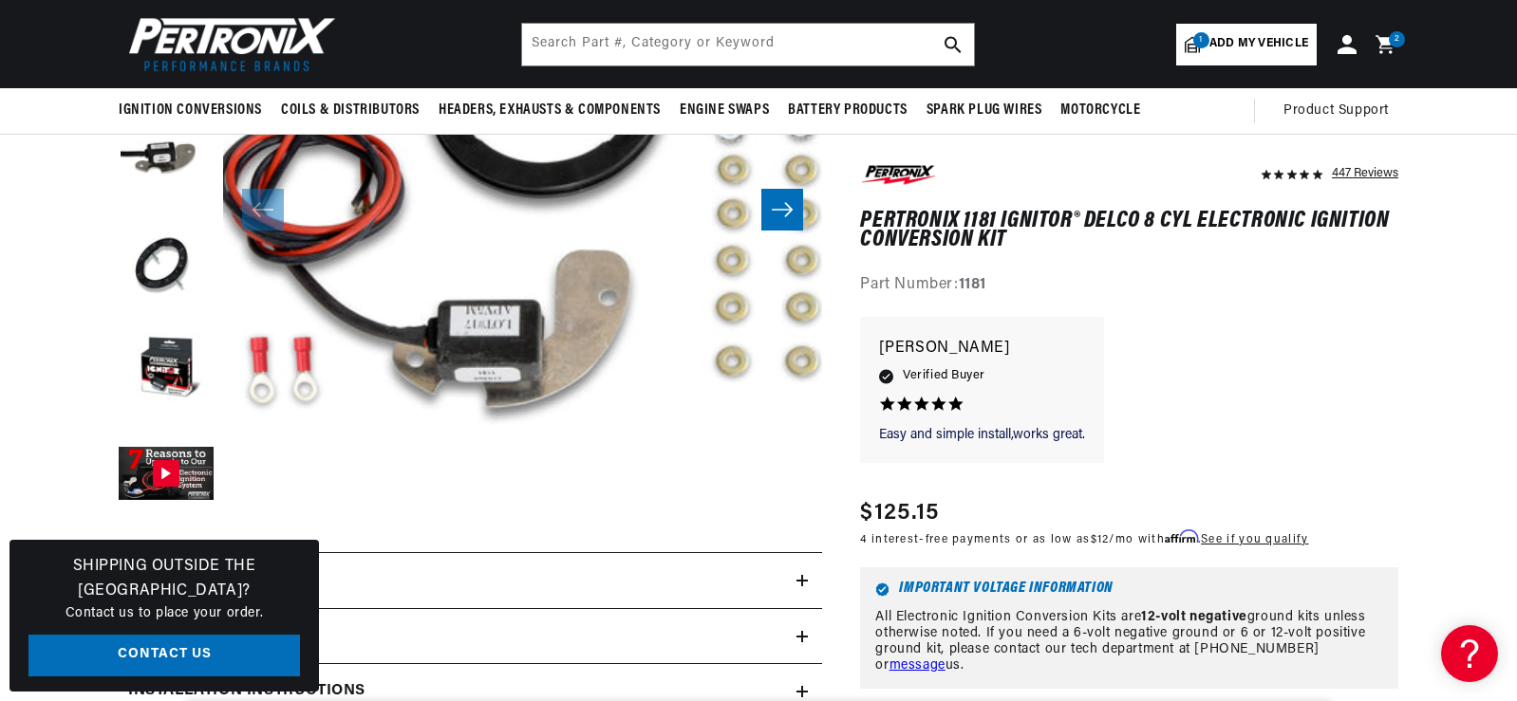
click at [1392, 43] on div "2 2 items" at bounding box center [1397, 39] width 16 height 16
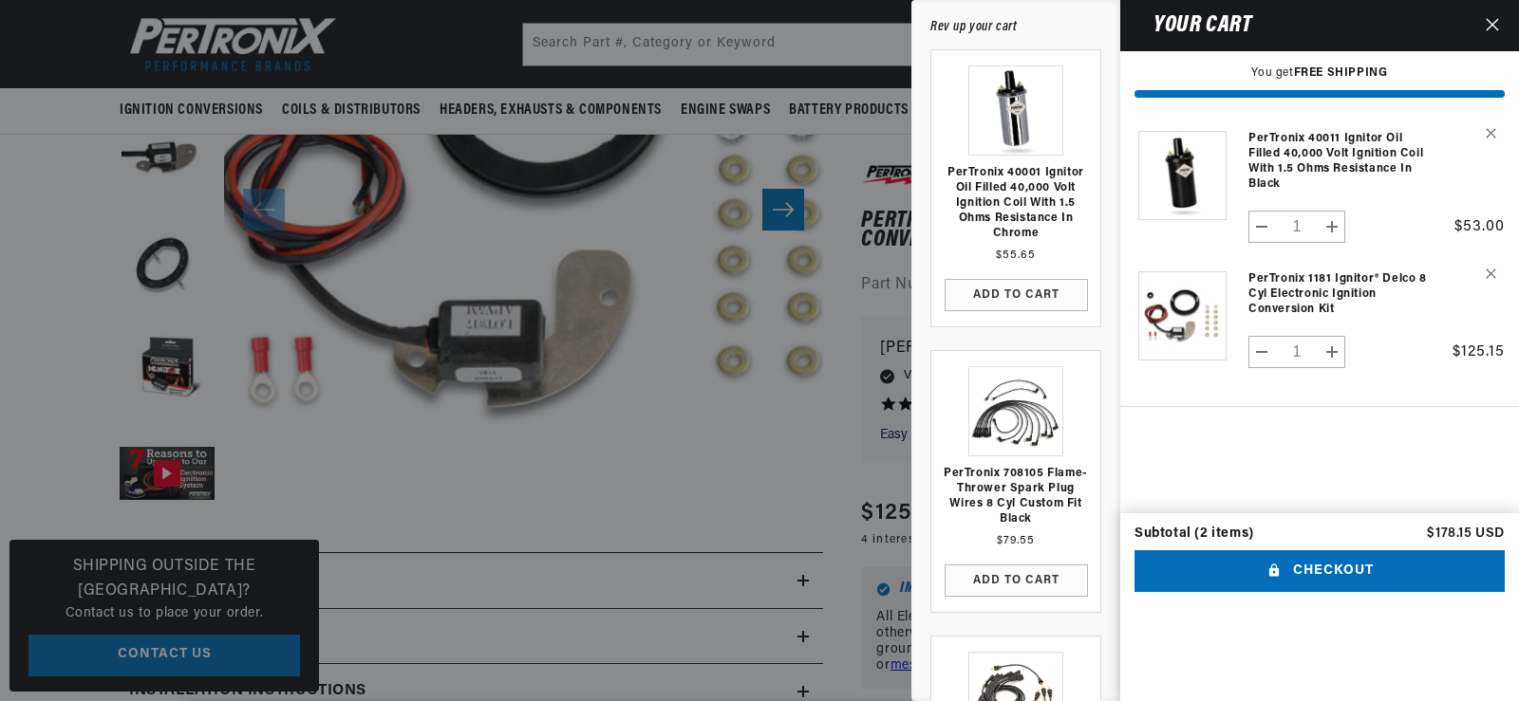
scroll to position [0, 0]
click at [1327, 593] on button "Checkout" at bounding box center [1319, 572] width 370 height 43
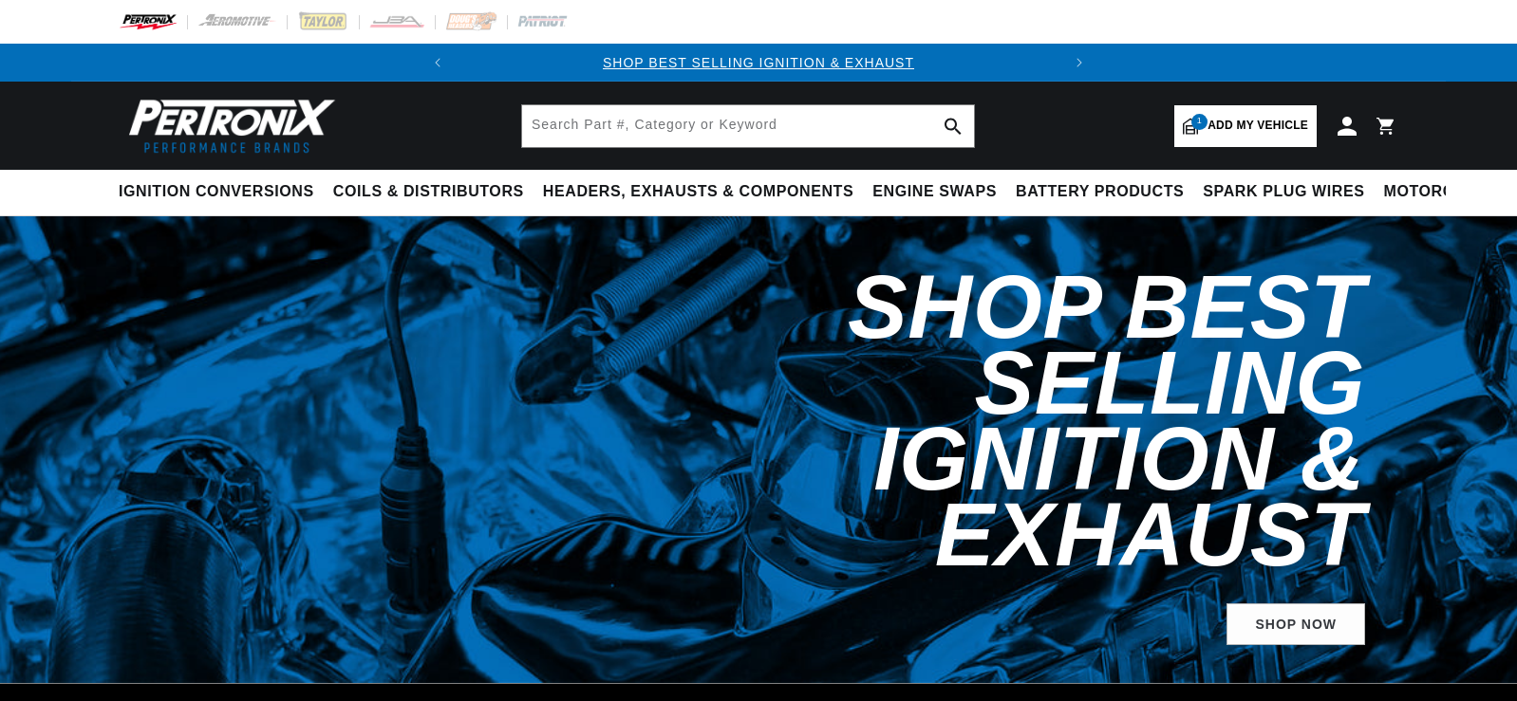
select select "1965"
select select "Pontiac"
select select "GTO"
select select "389cid-6.4L"
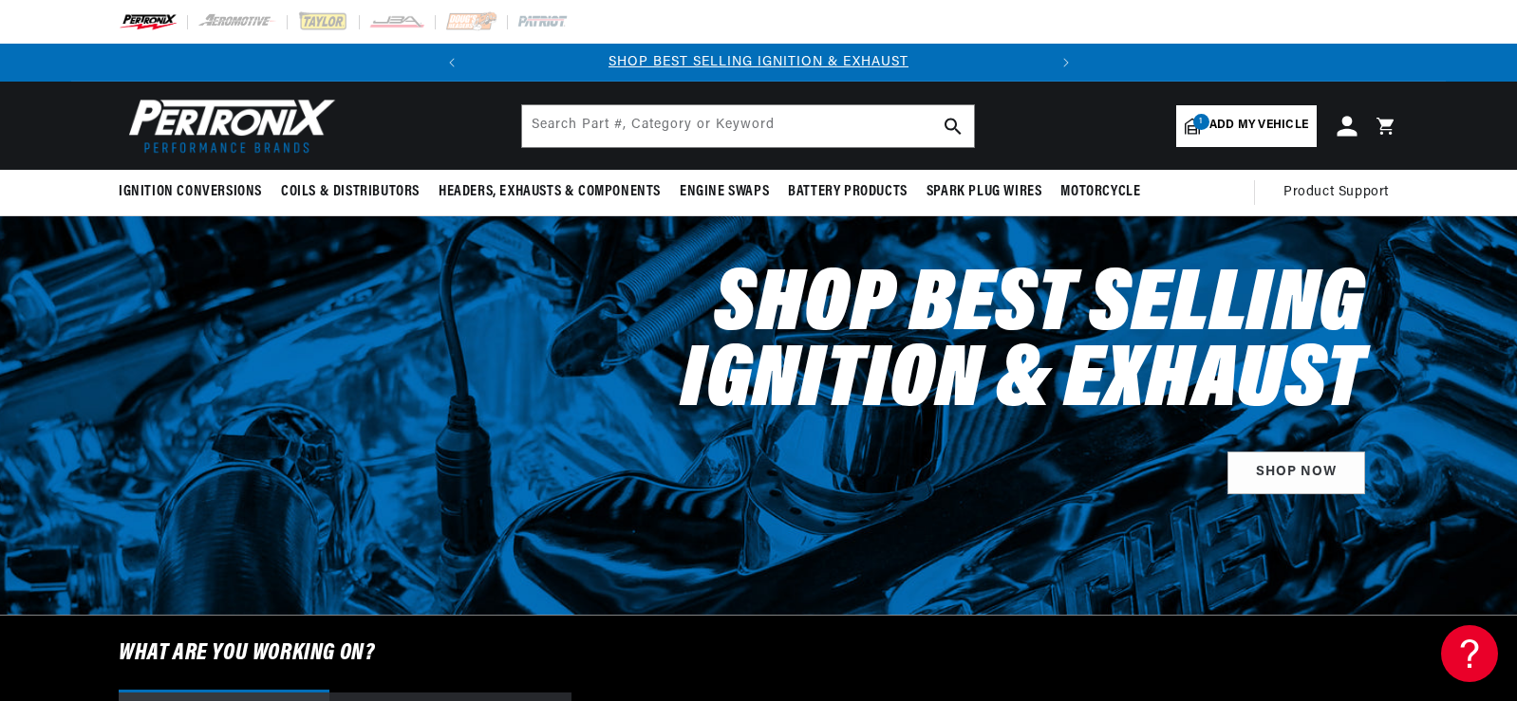
click at [1350, 122] on icon at bounding box center [1347, 126] width 20 height 20
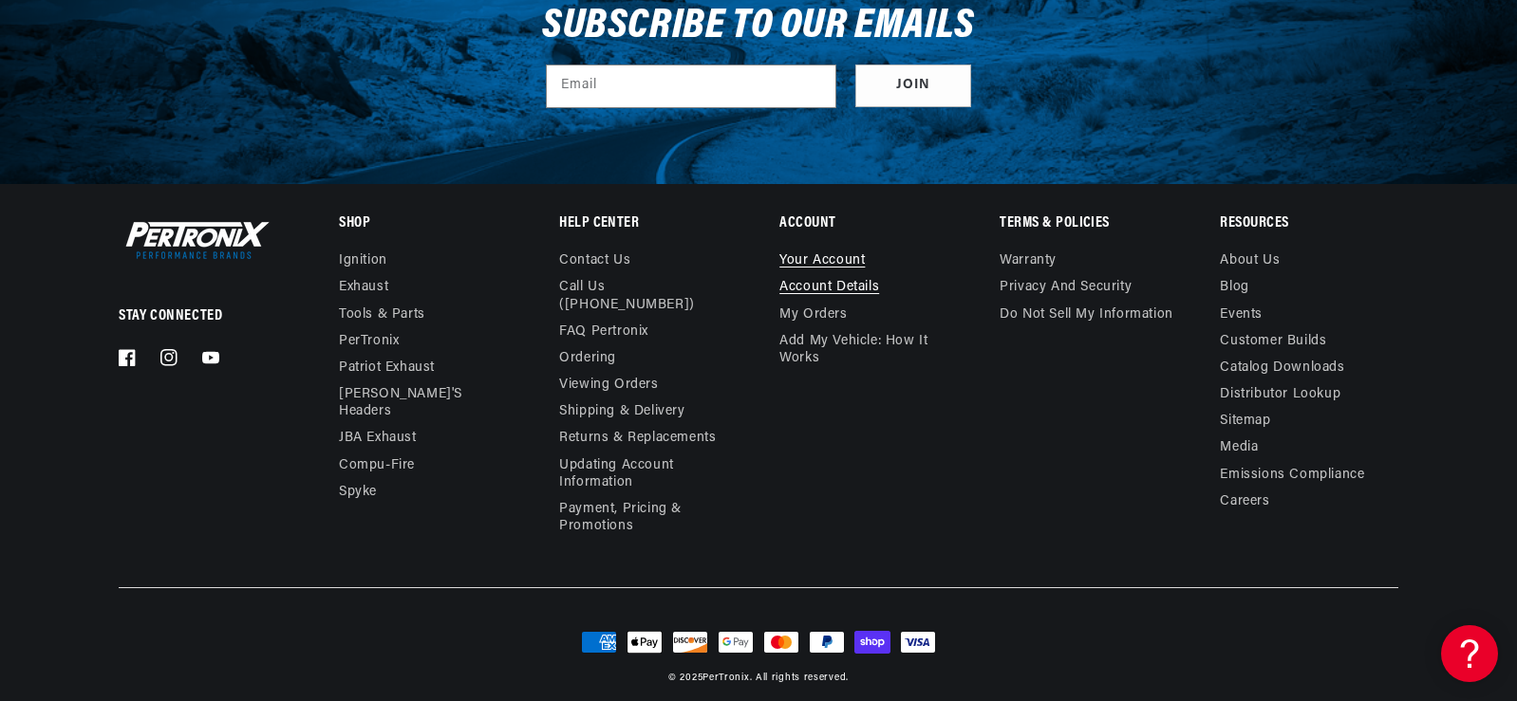
scroll to position [922, 0]
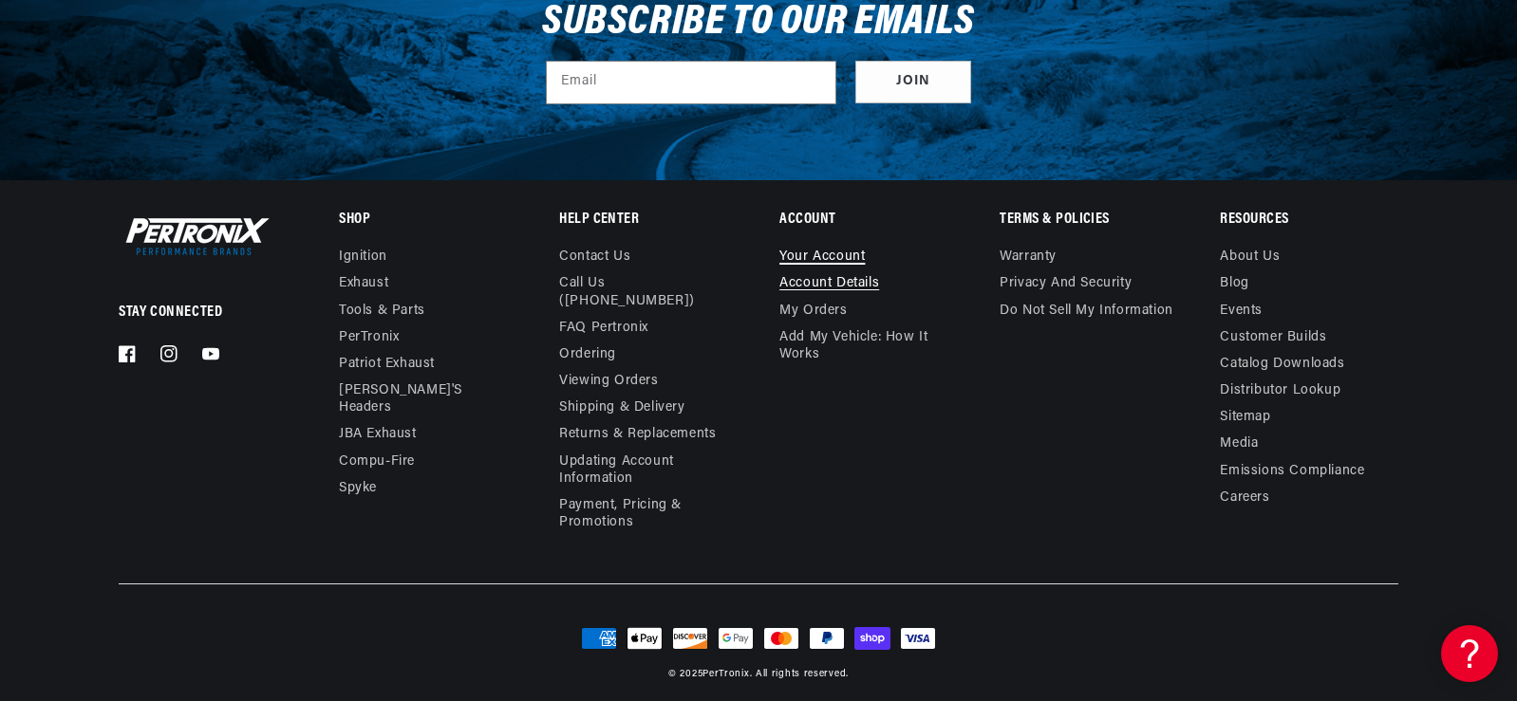
click at [824, 251] on link "Your account" at bounding box center [821, 260] width 85 height 22
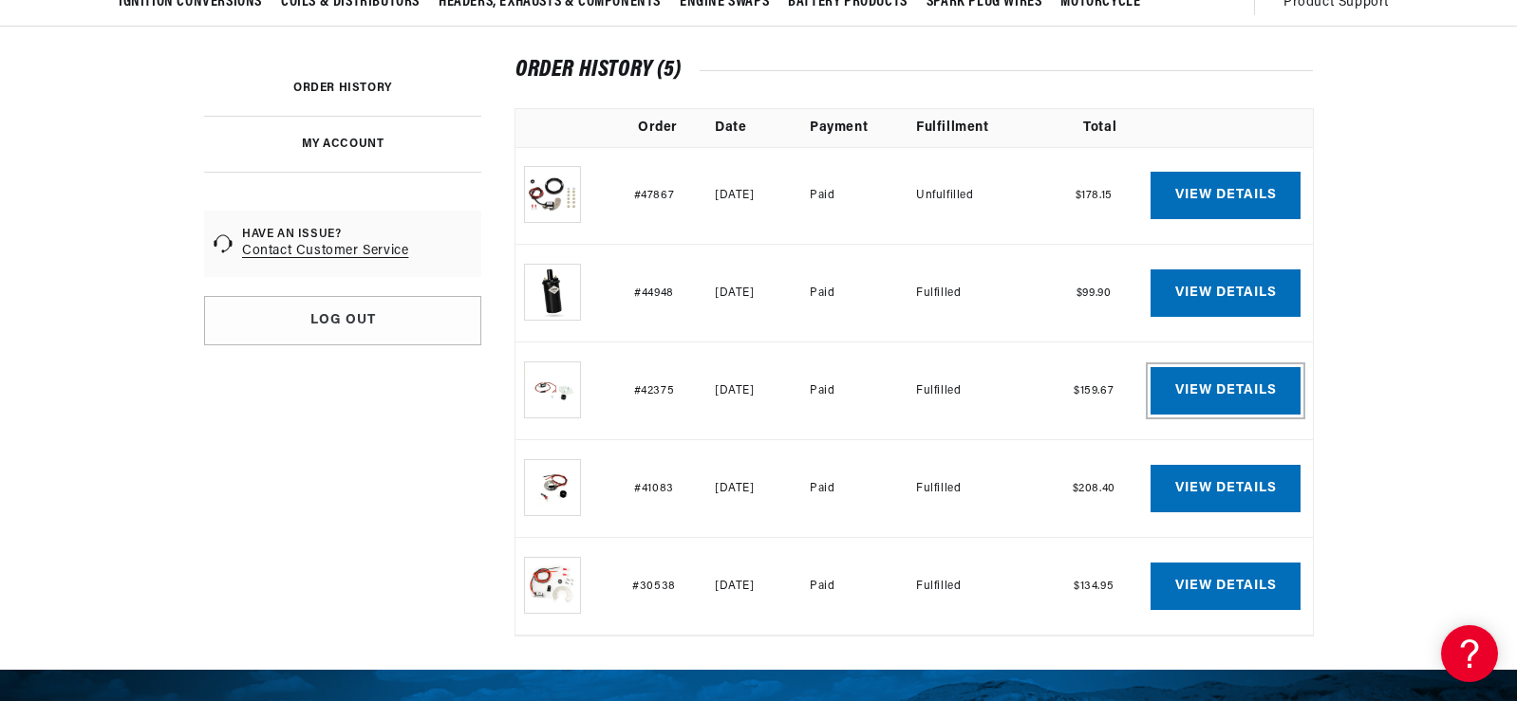
click at [1198, 387] on link "View details" at bounding box center [1225, 390] width 150 height 47
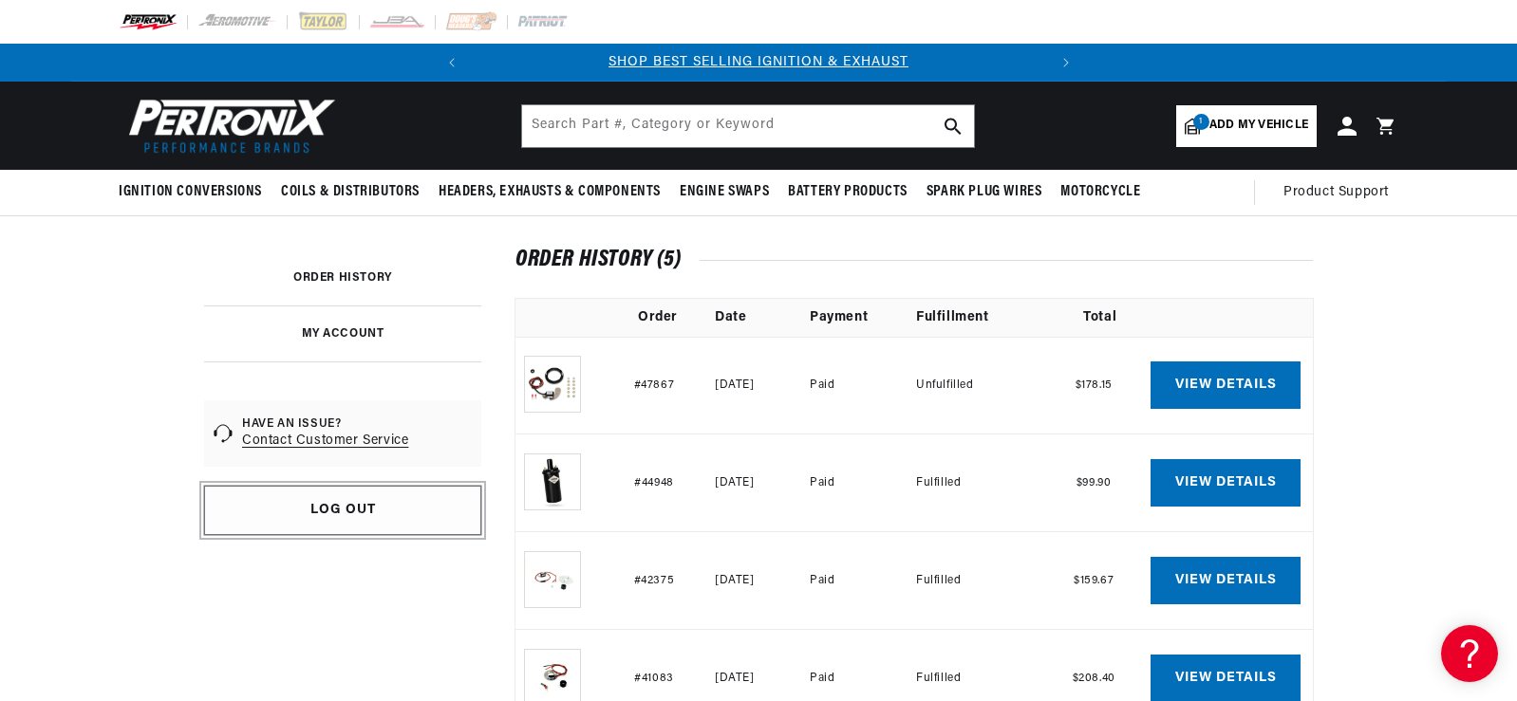
click at [344, 501] on link "Log out" at bounding box center [342, 510] width 277 height 49
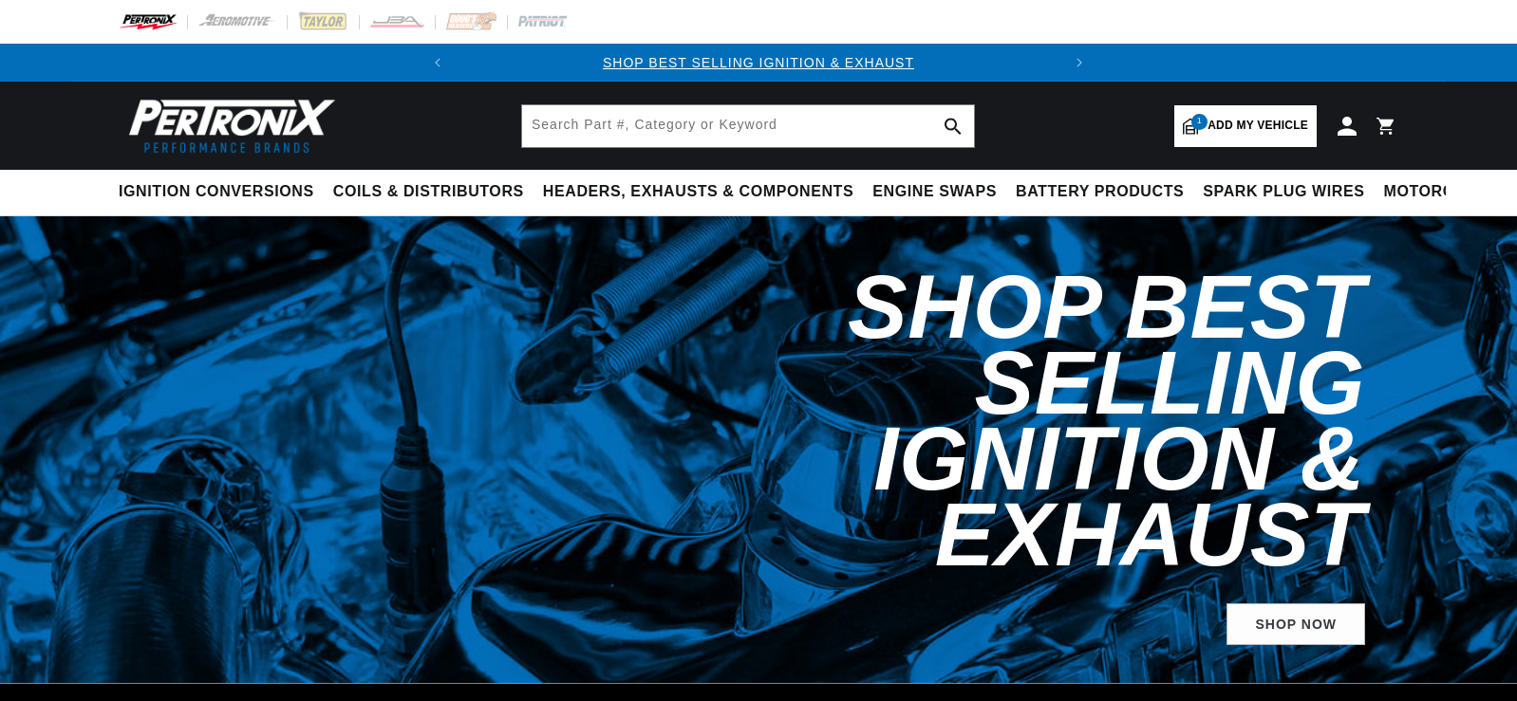
select select "1965"
select select "Pontiac"
select select "GTO"
select select "389cid-6.4L"
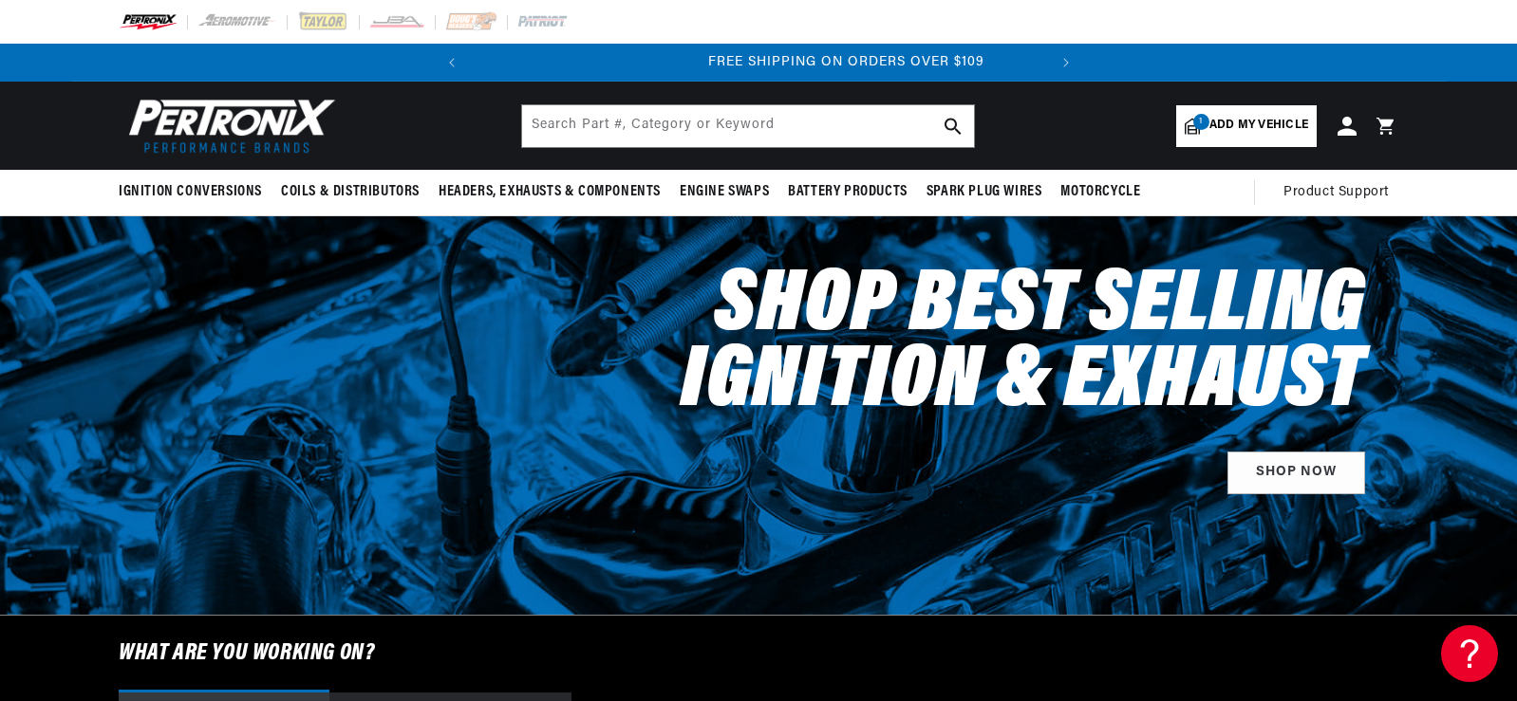
scroll to position [0, 575]
